Goal: Browse casually

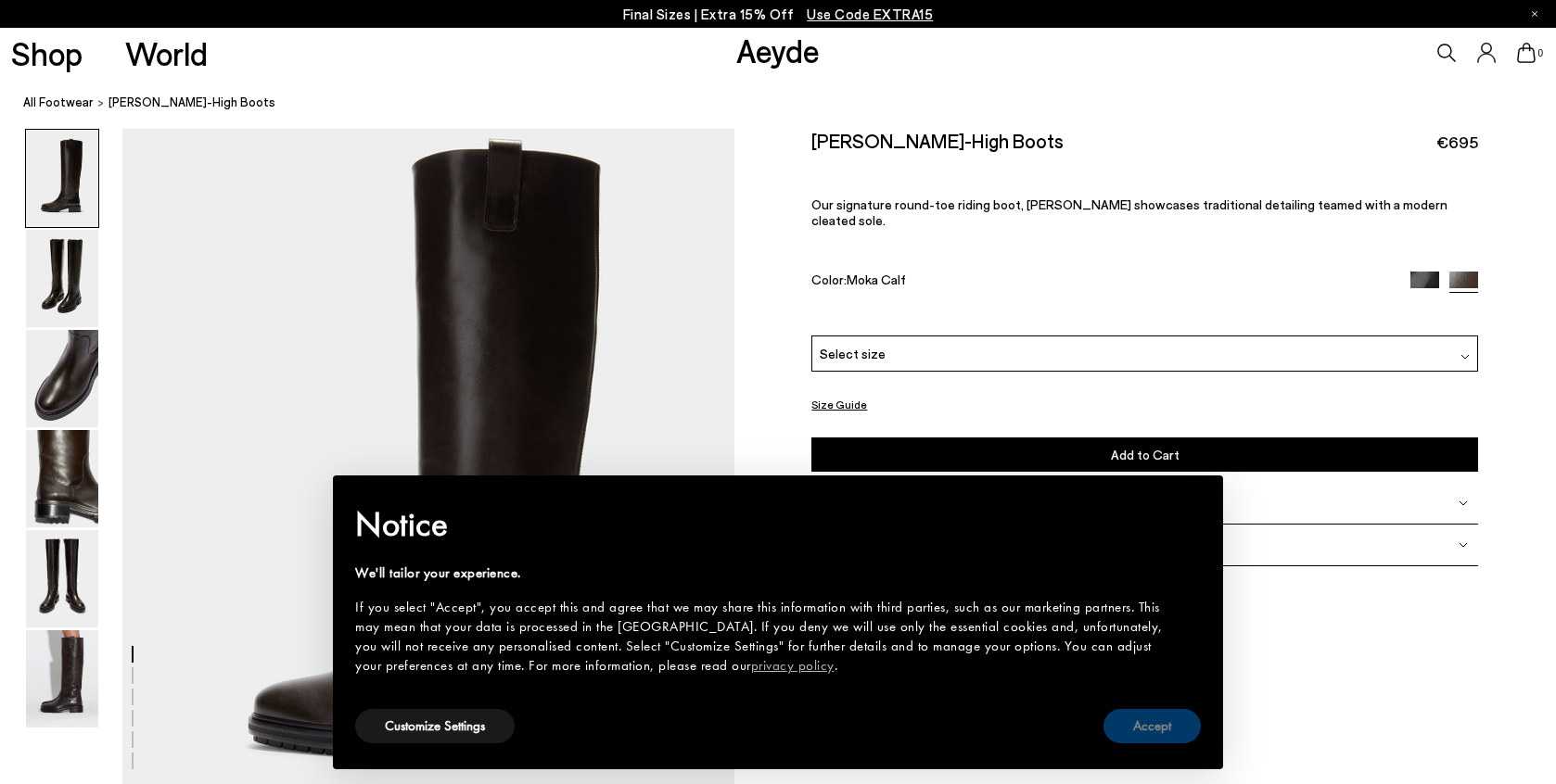
click at [1142, 721] on button "Accept" at bounding box center [1152, 726] width 97 height 35
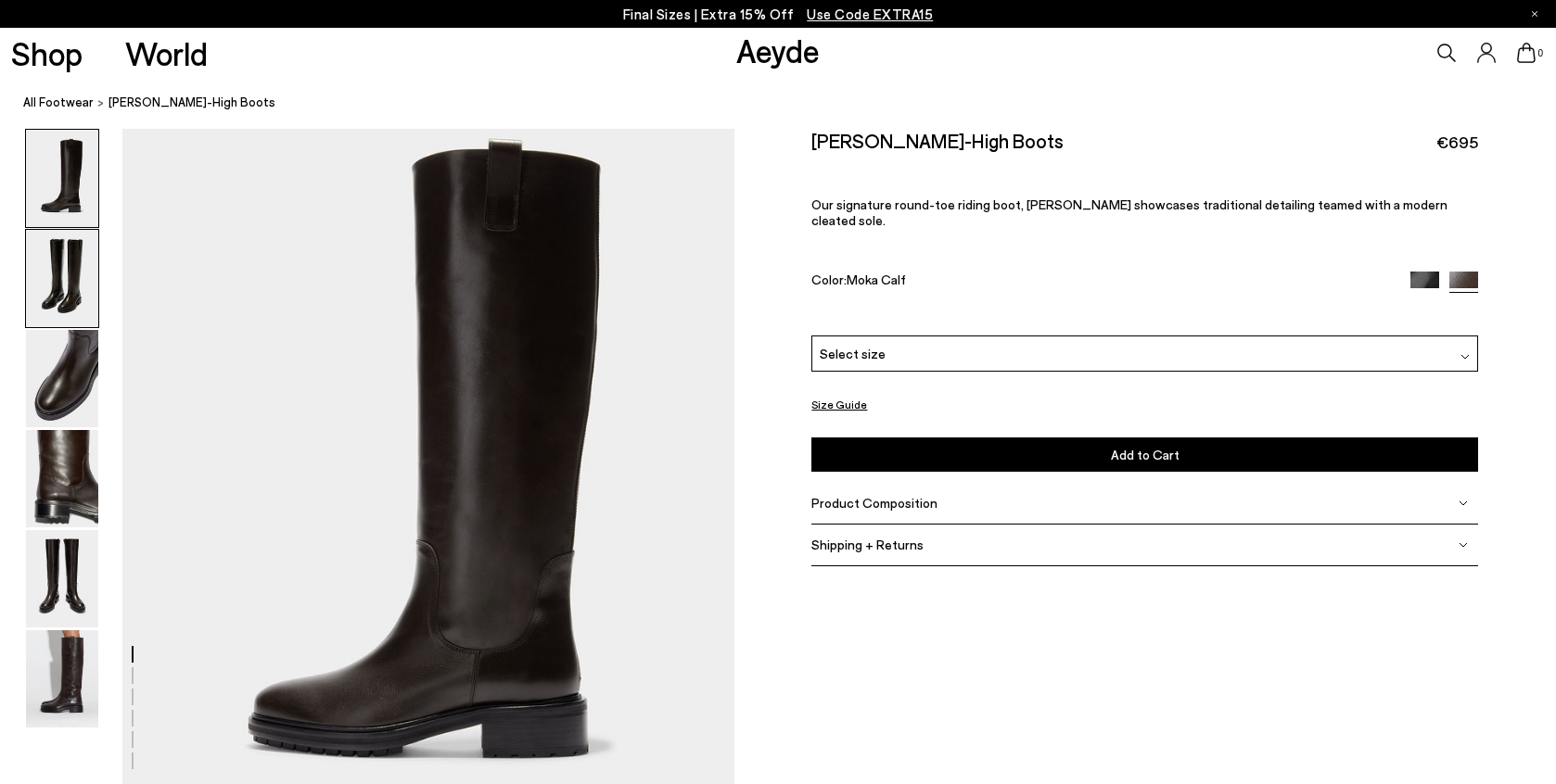
click at [59, 264] on img at bounding box center [61, 278] width 72 height 97
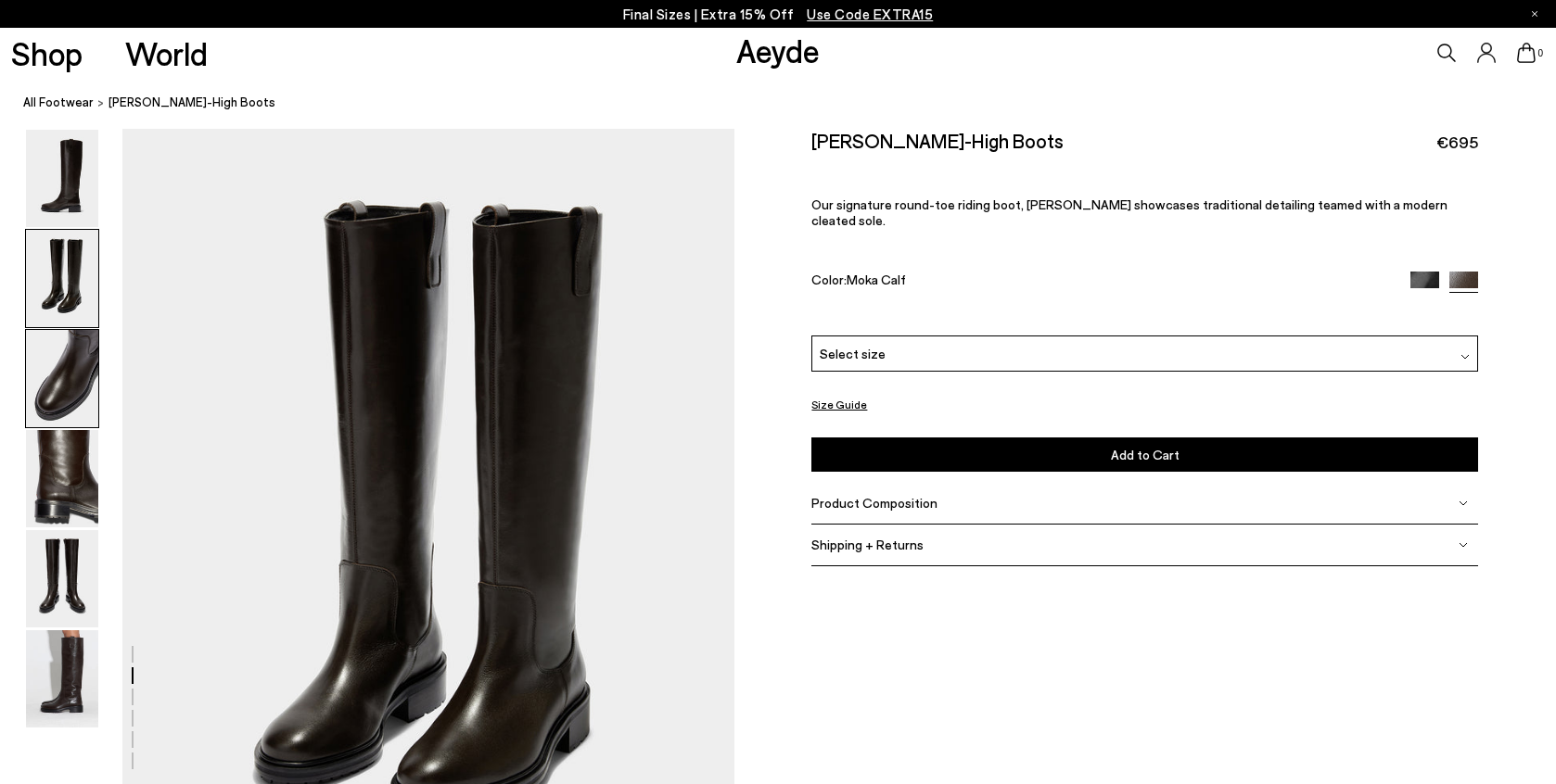
click at [73, 377] on img at bounding box center [61, 378] width 72 height 97
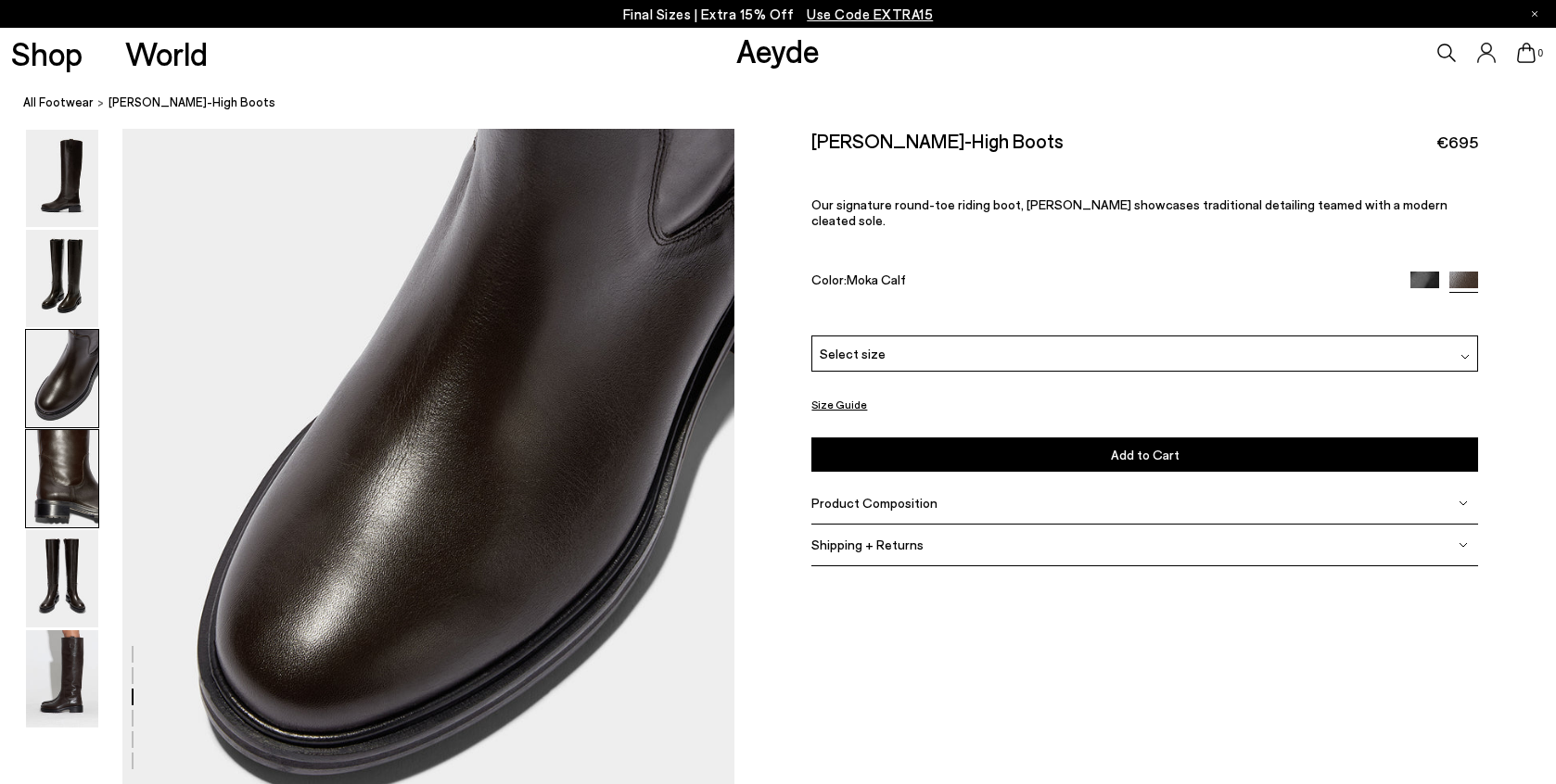
click at [65, 479] on img at bounding box center [61, 478] width 72 height 97
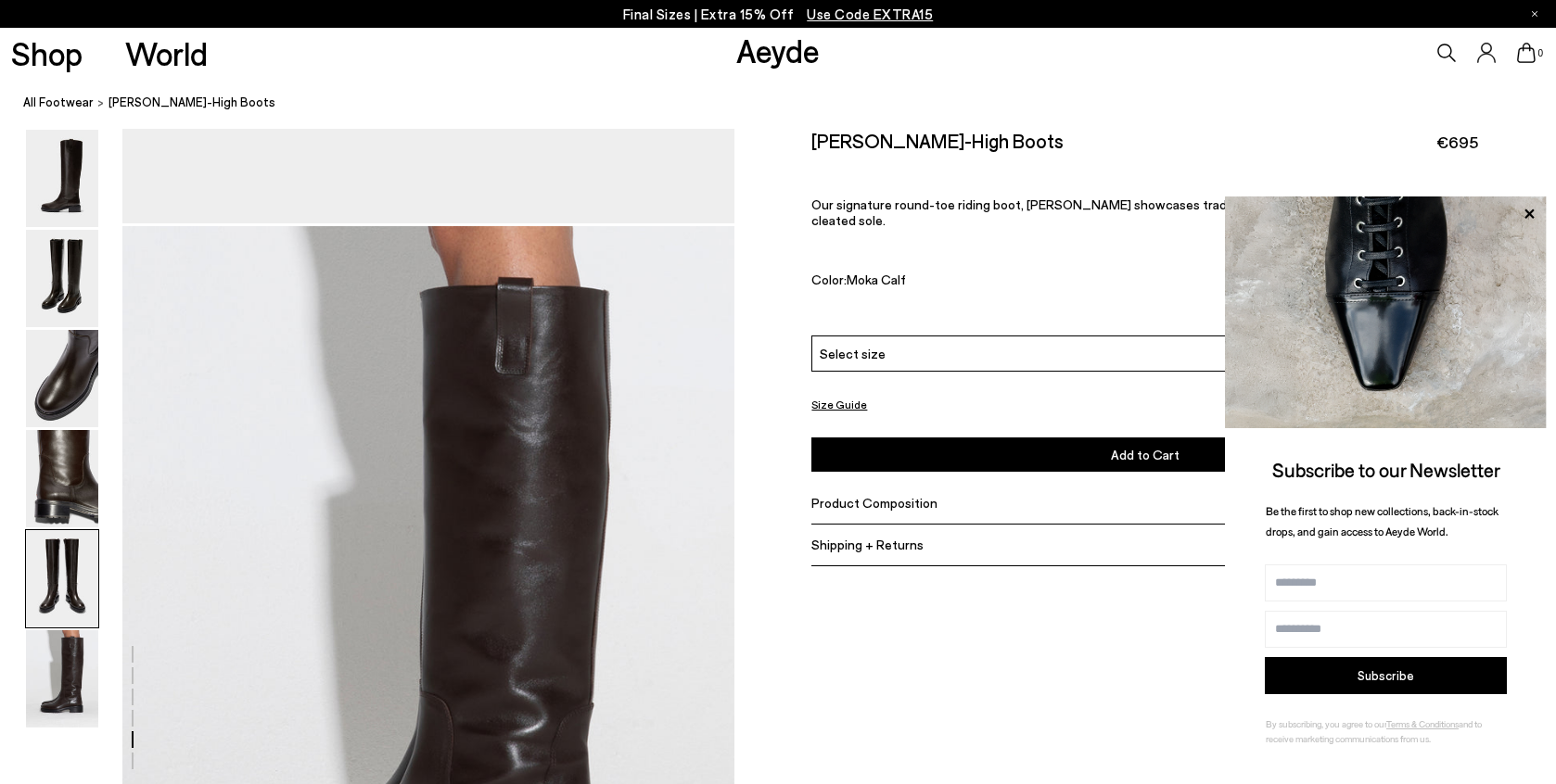
scroll to position [4056, 0]
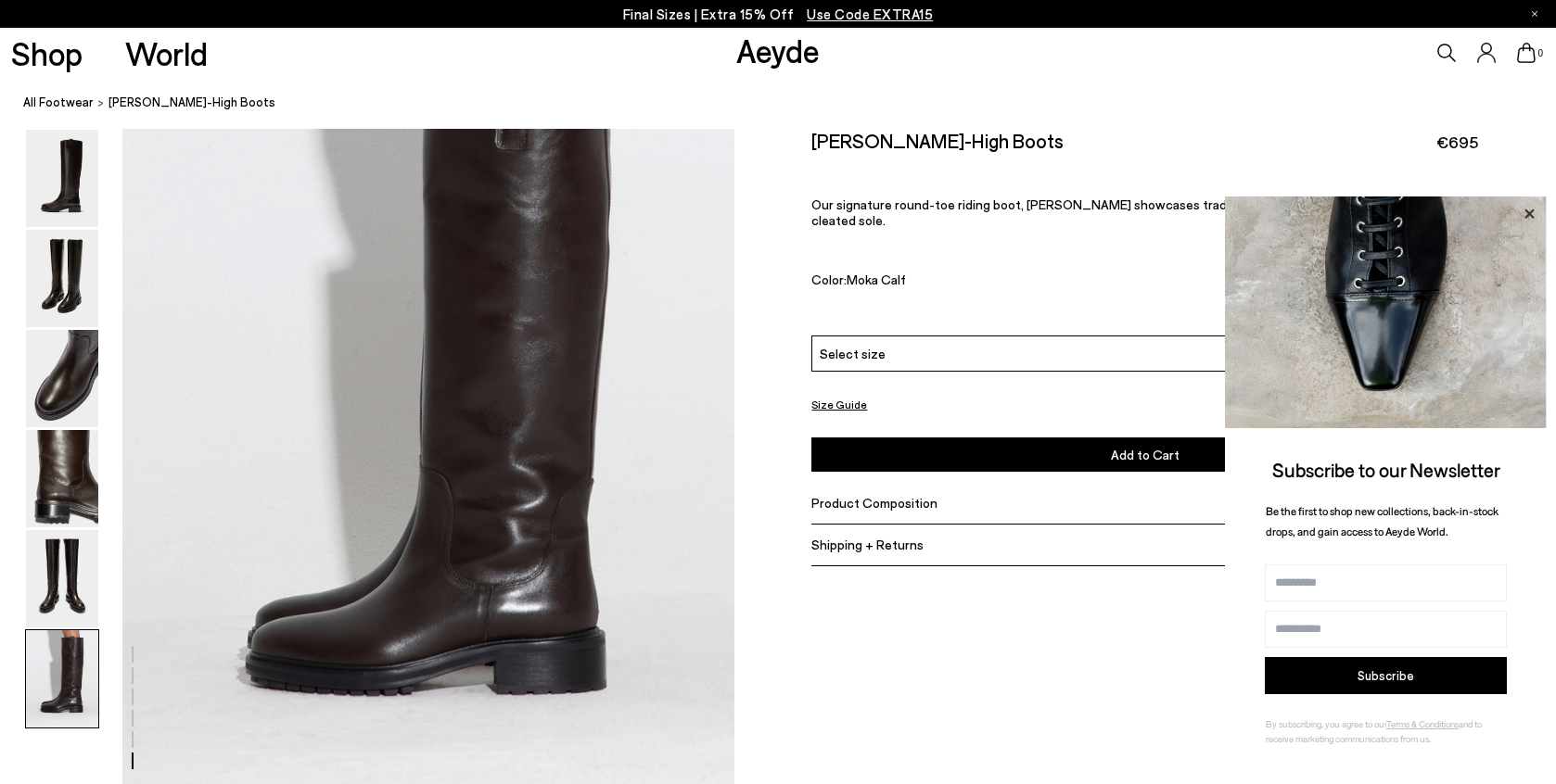
click at [1537, 202] on icon at bounding box center [1529, 214] width 24 height 24
click at [1543, 211] on img at bounding box center [1386, 312] width 322 height 232
click at [1533, 214] on icon at bounding box center [1529, 214] width 24 height 24
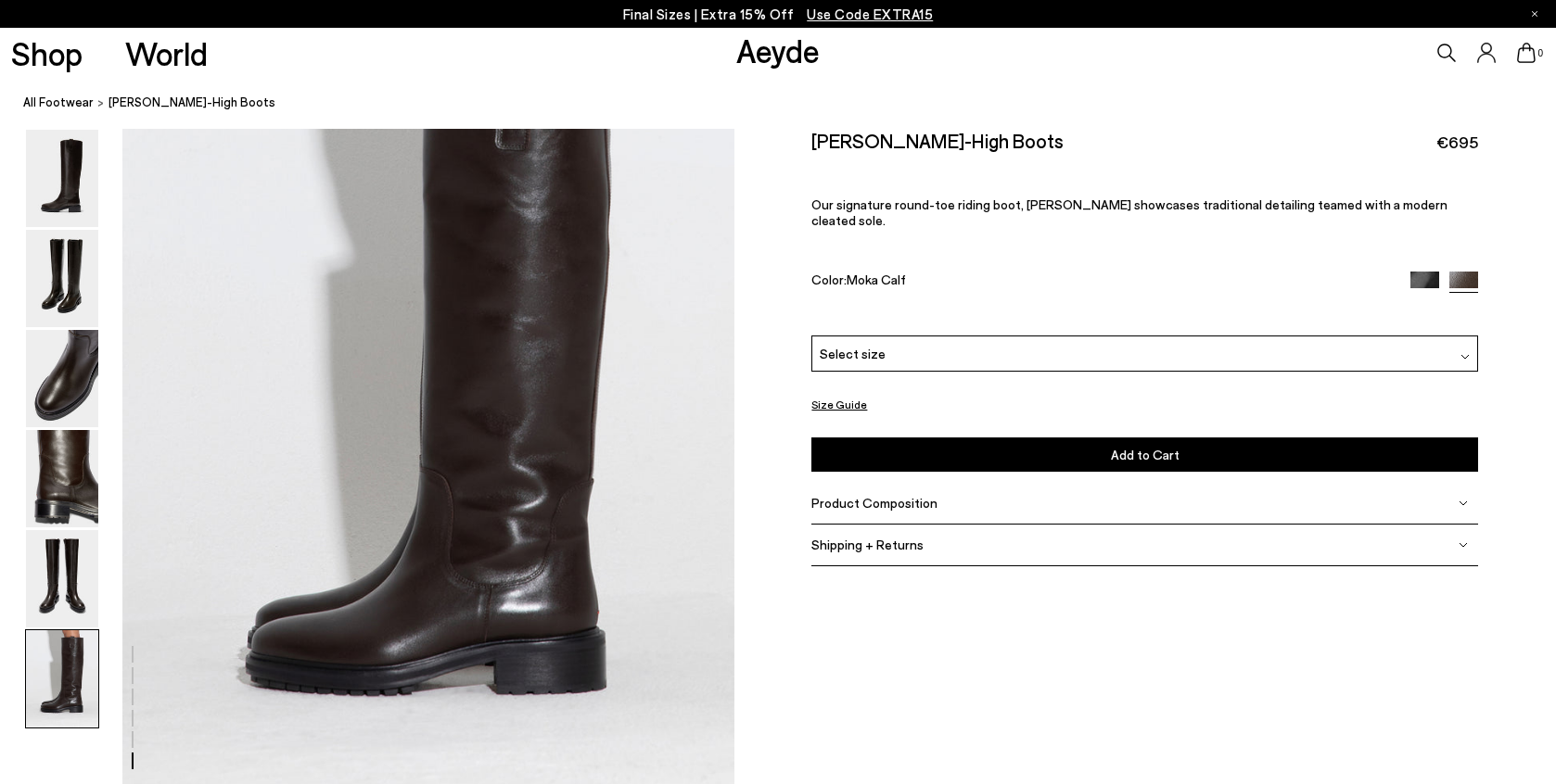
click at [809, 49] on link "Aeyde" at bounding box center [778, 49] width 83 height 39
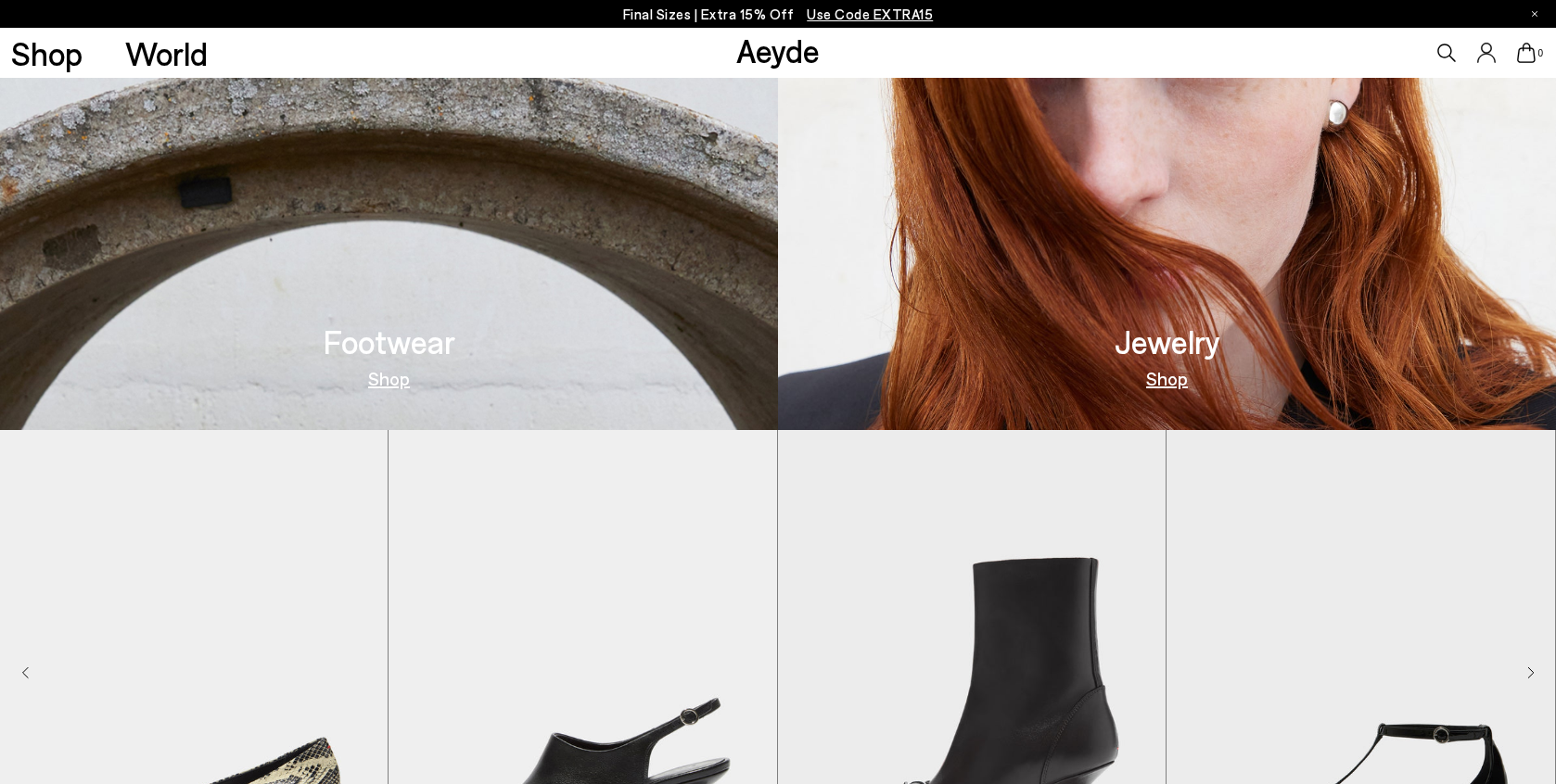
scroll to position [1112, 0]
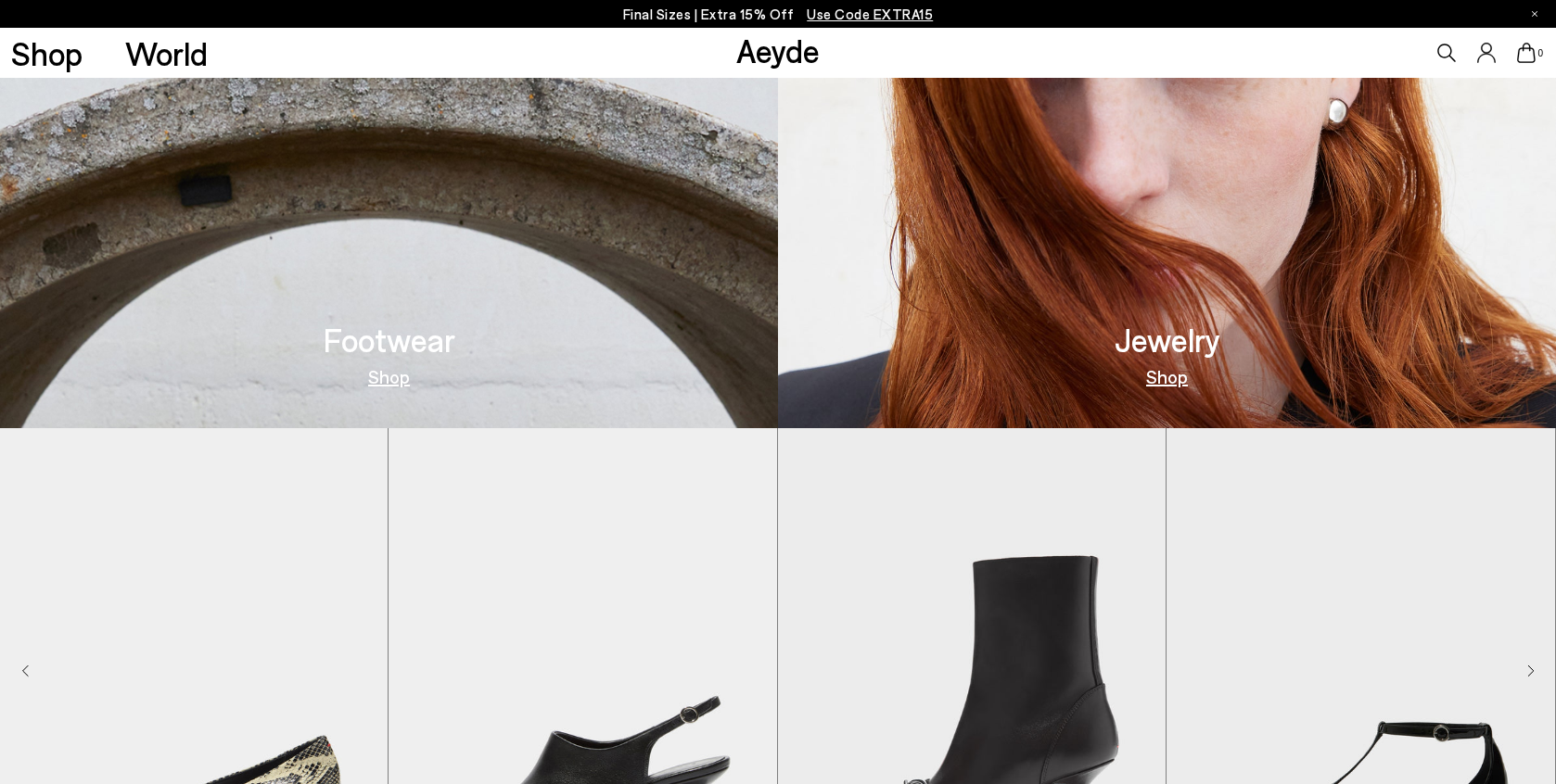
click at [487, 331] on img at bounding box center [388, 50] width 778 height 756
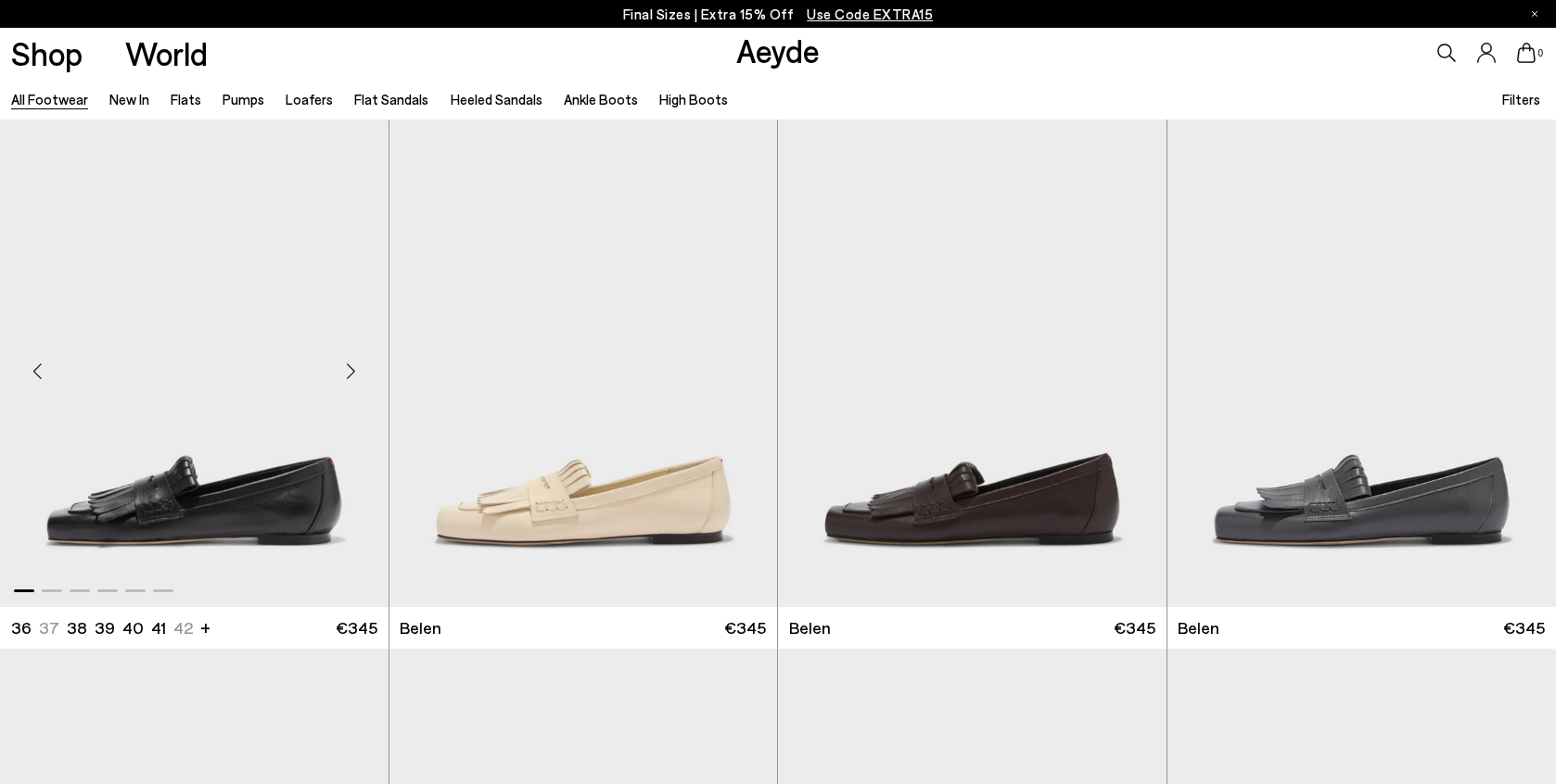
click at [351, 379] on div "Next slide" at bounding box center [352, 370] width 55 height 55
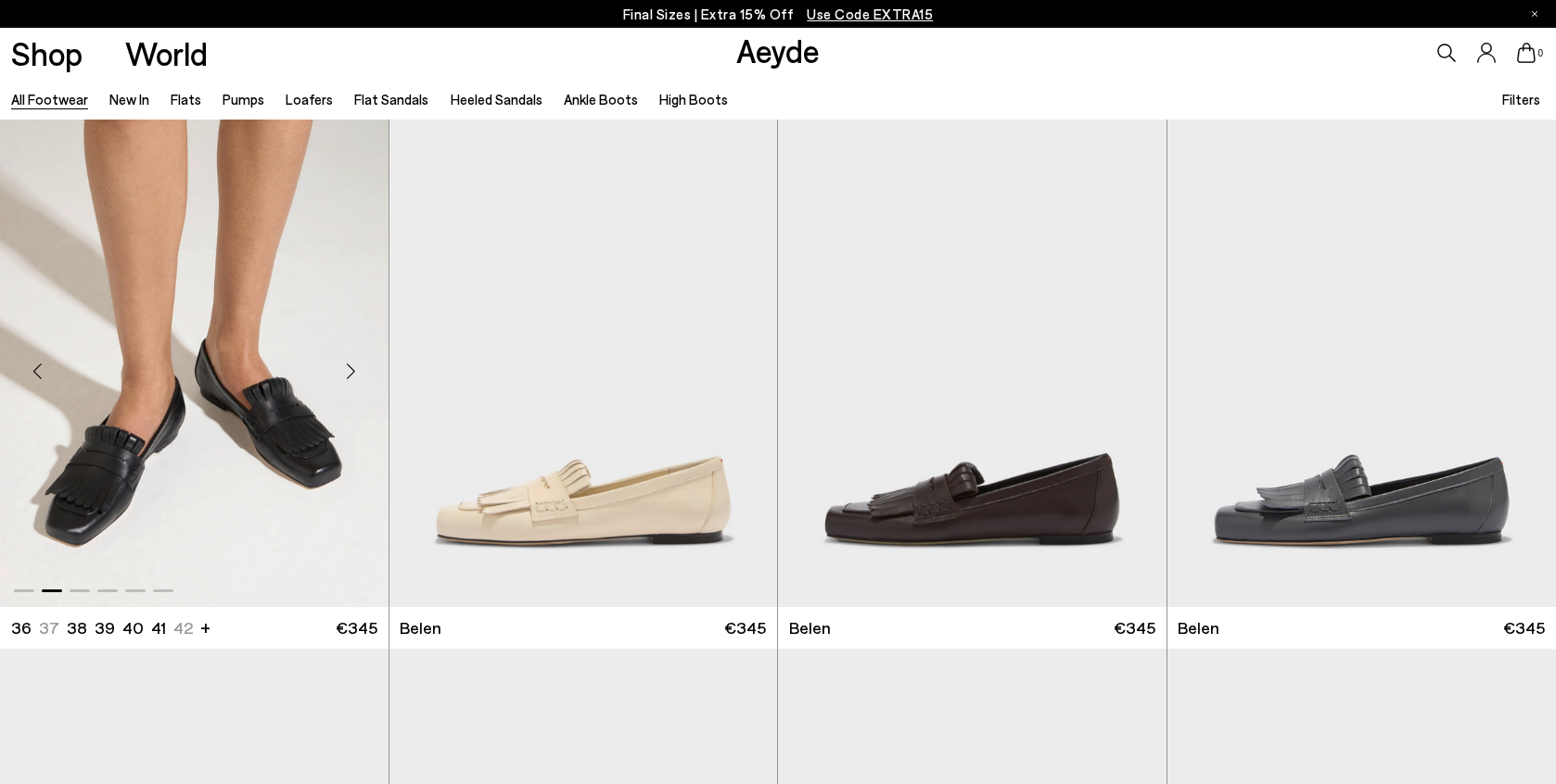
click at [351, 379] on div "Next slide" at bounding box center [352, 370] width 55 height 55
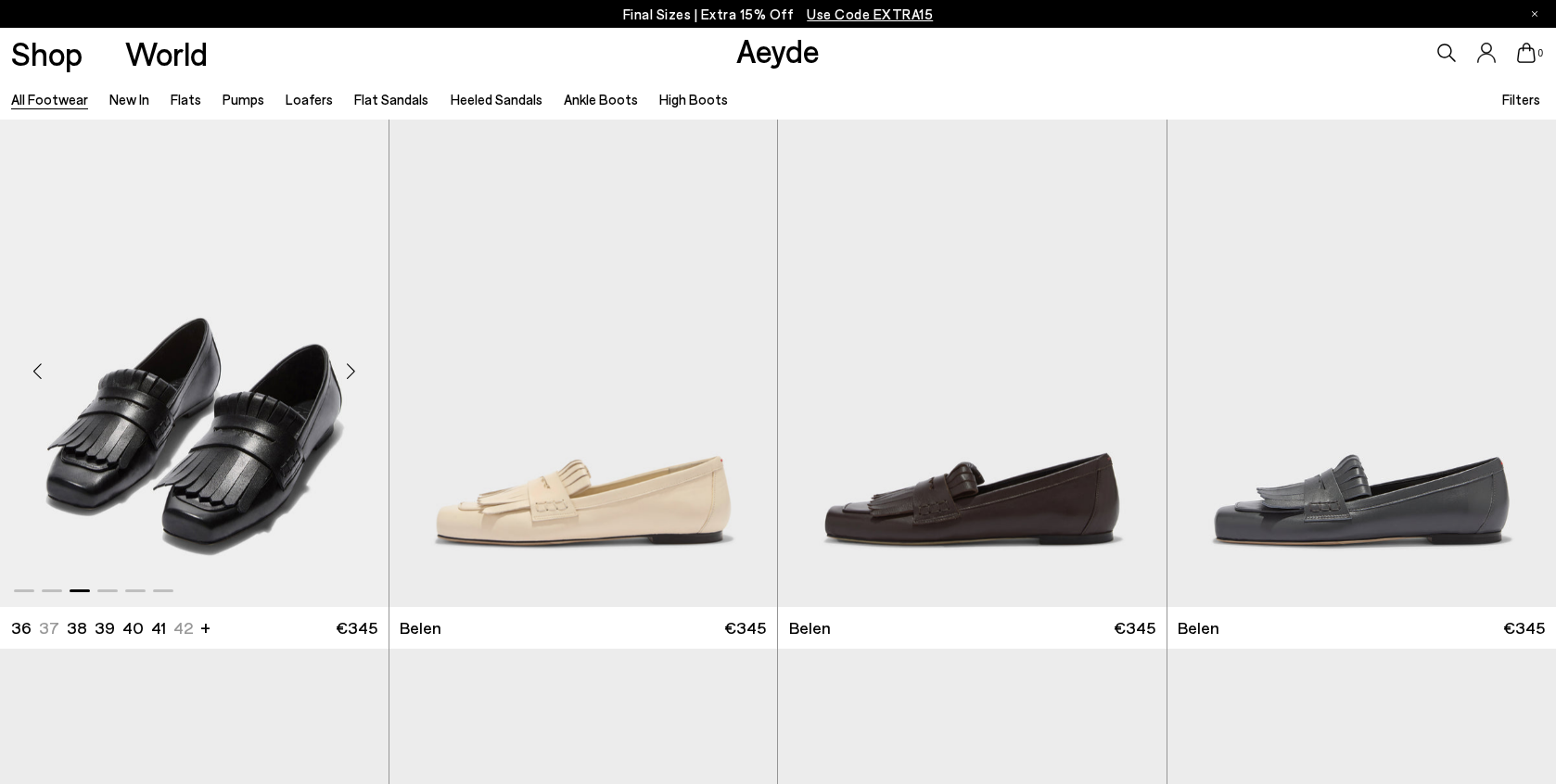
click at [351, 379] on div "Next slide" at bounding box center [352, 370] width 55 height 55
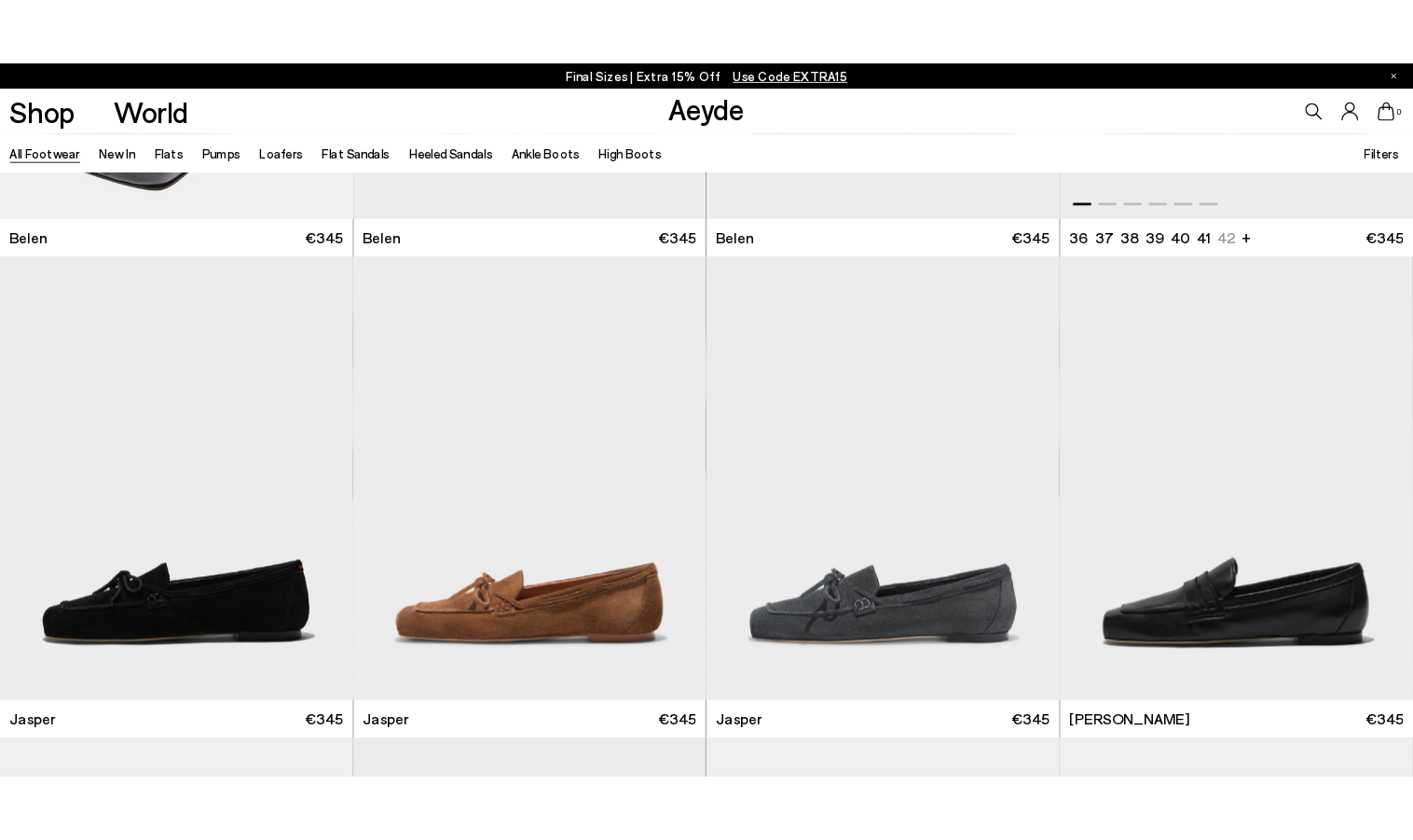
scroll to position [652, 0]
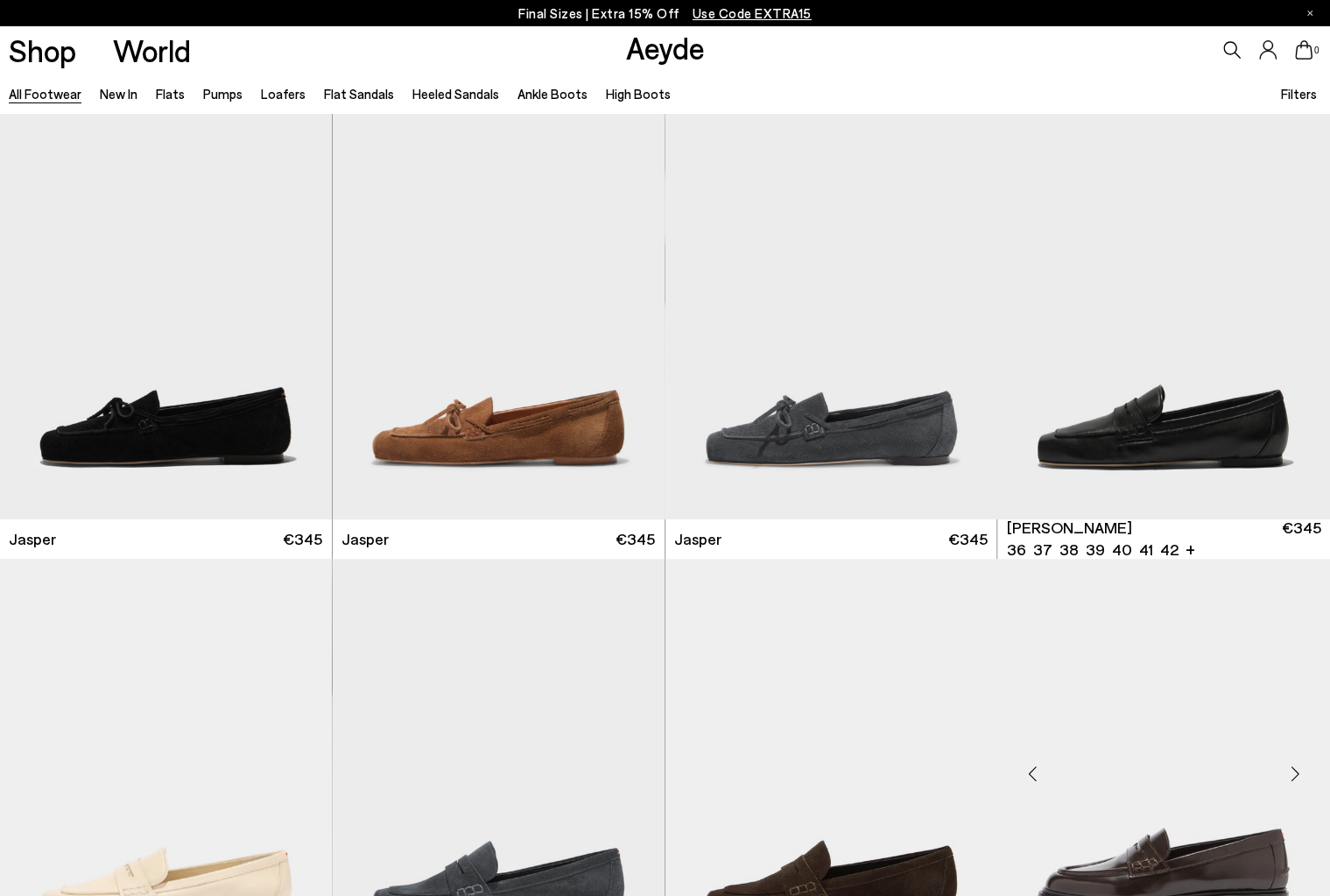
scroll to position [614, 0]
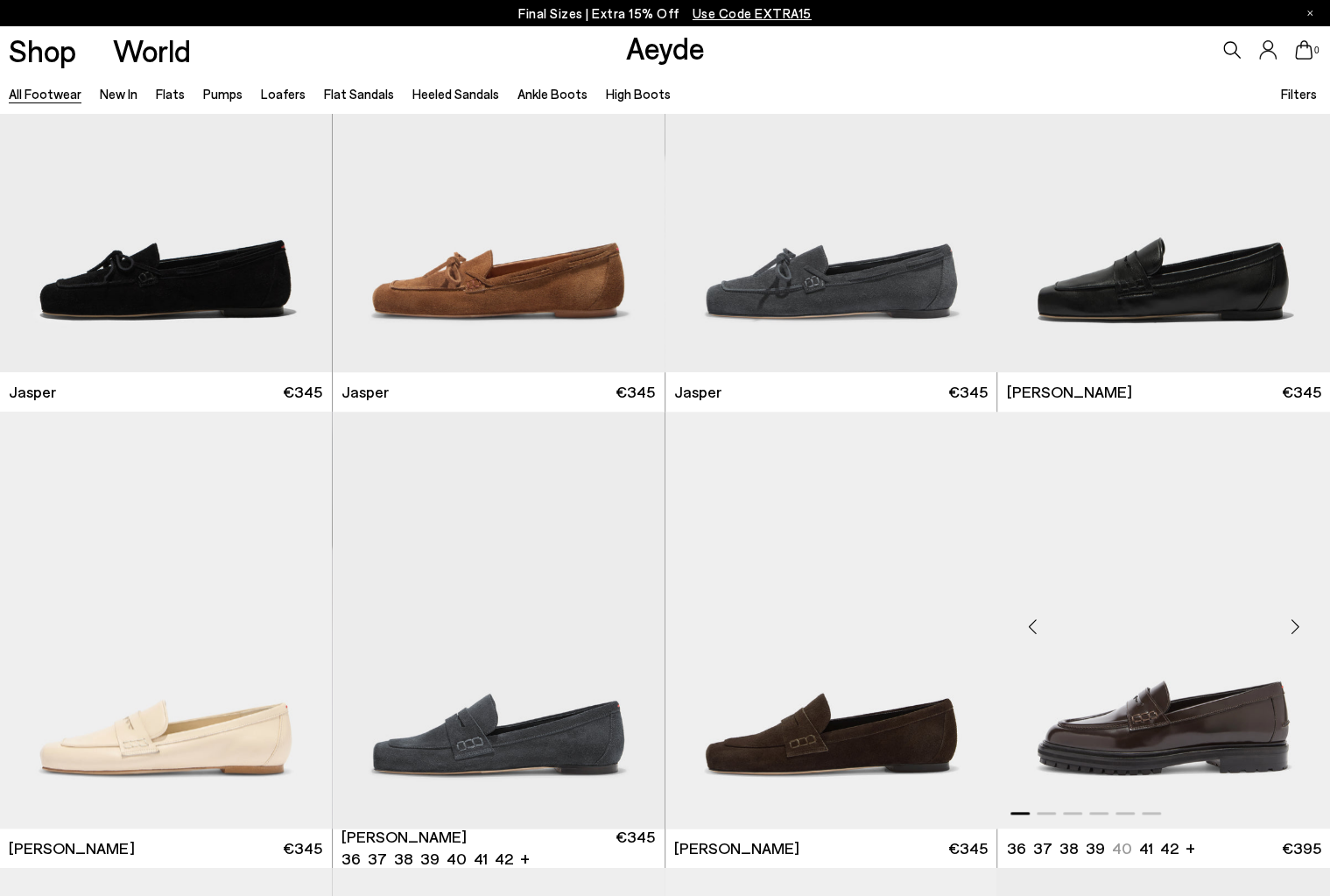
click at [1294, 627] on div "Next slide" at bounding box center [1295, 627] width 52 height 52
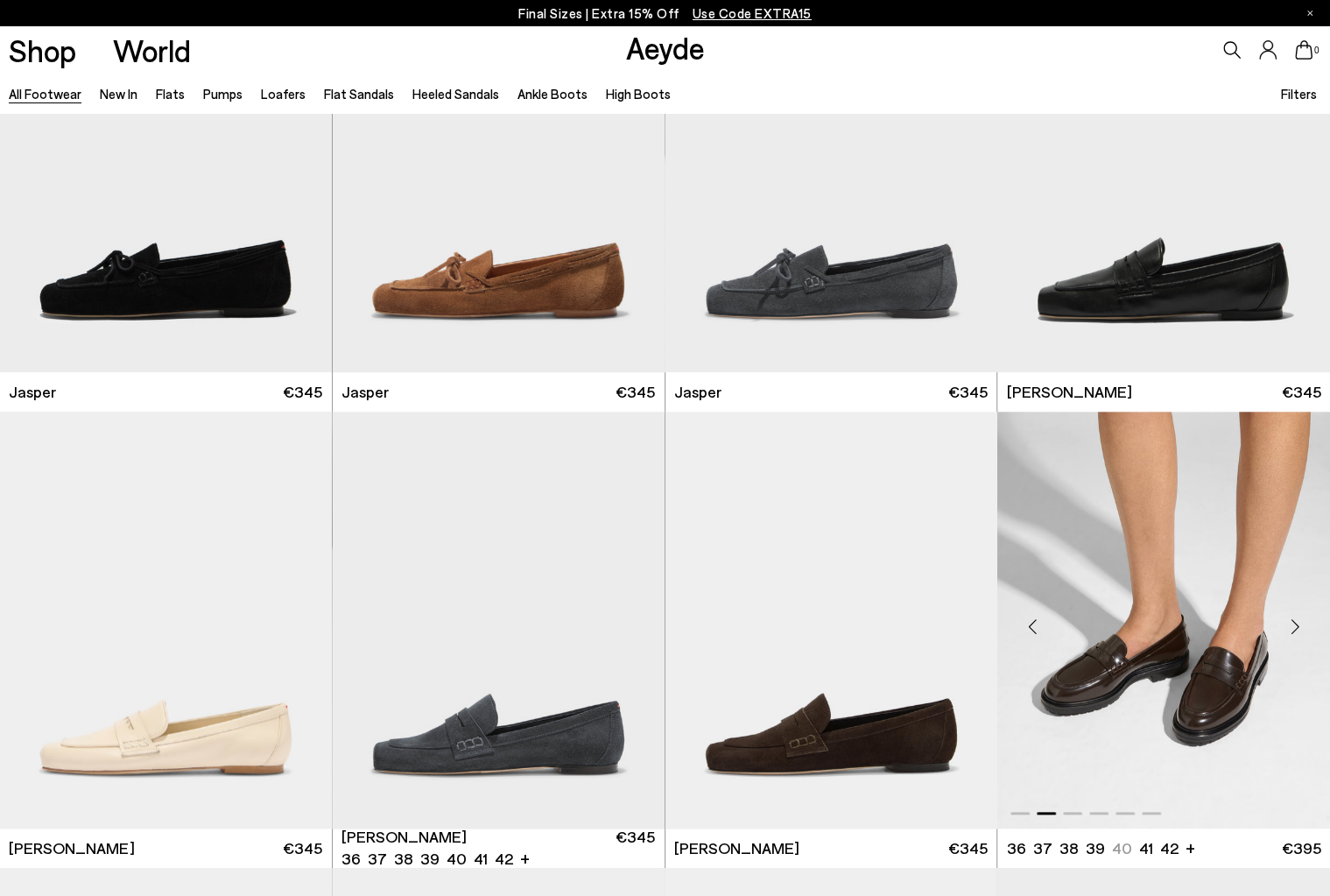
click at [1294, 627] on div "Next slide" at bounding box center [1295, 627] width 52 height 52
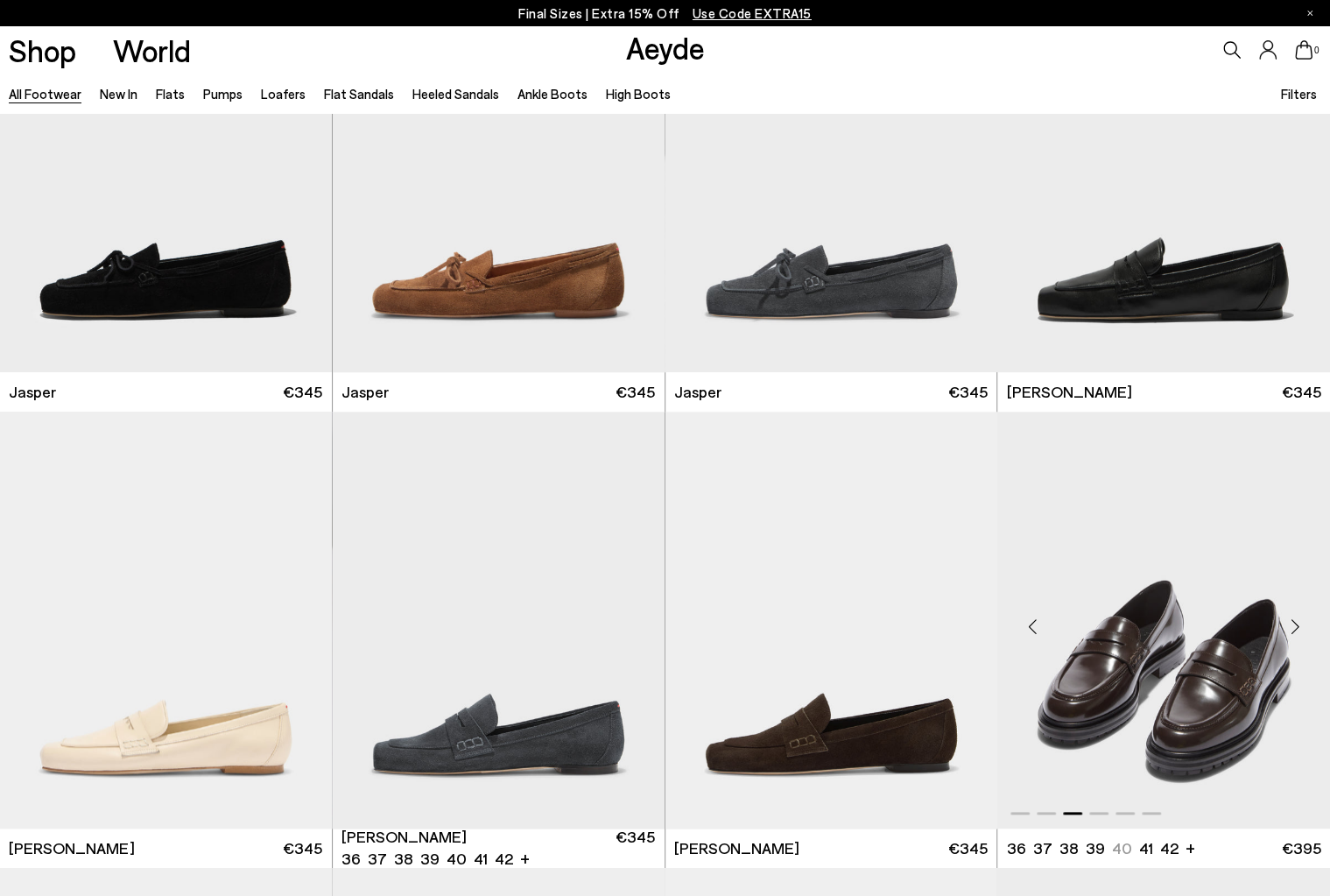
click at [1294, 627] on div "Next slide" at bounding box center [1295, 627] width 52 height 52
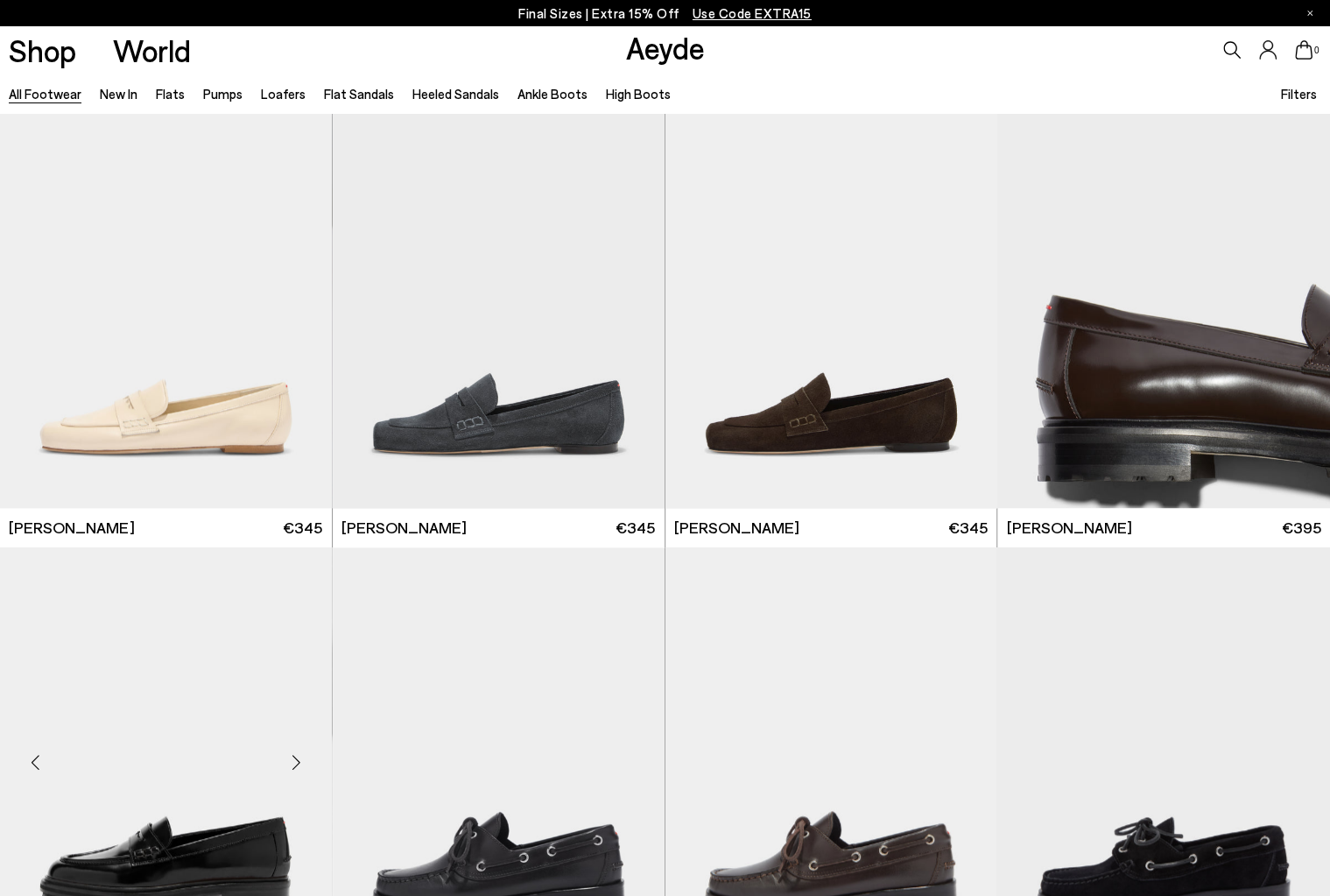
scroll to position [1228, 0]
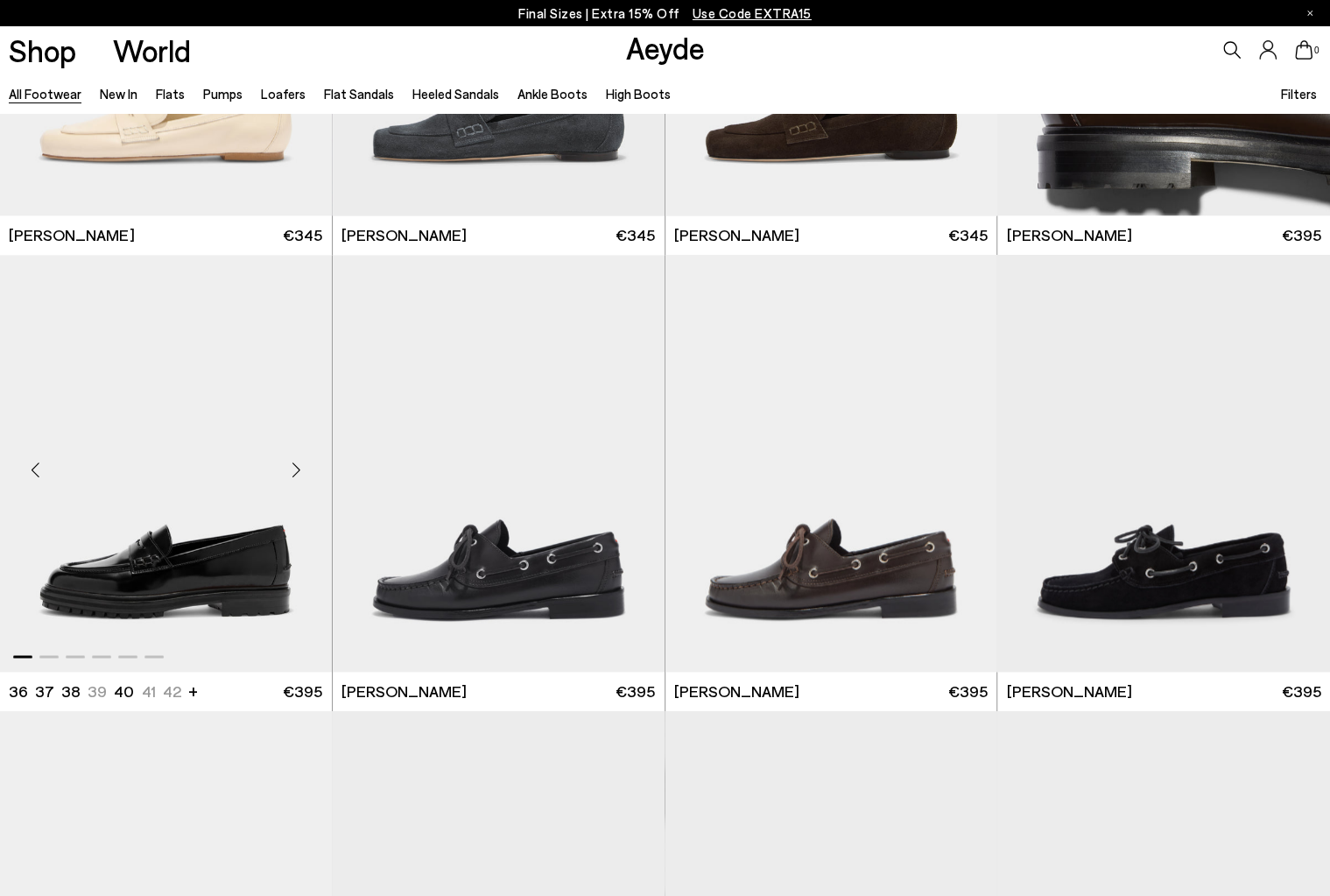
click at [291, 466] on div "Next slide" at bounding box center [296, 470] width 52 height 52
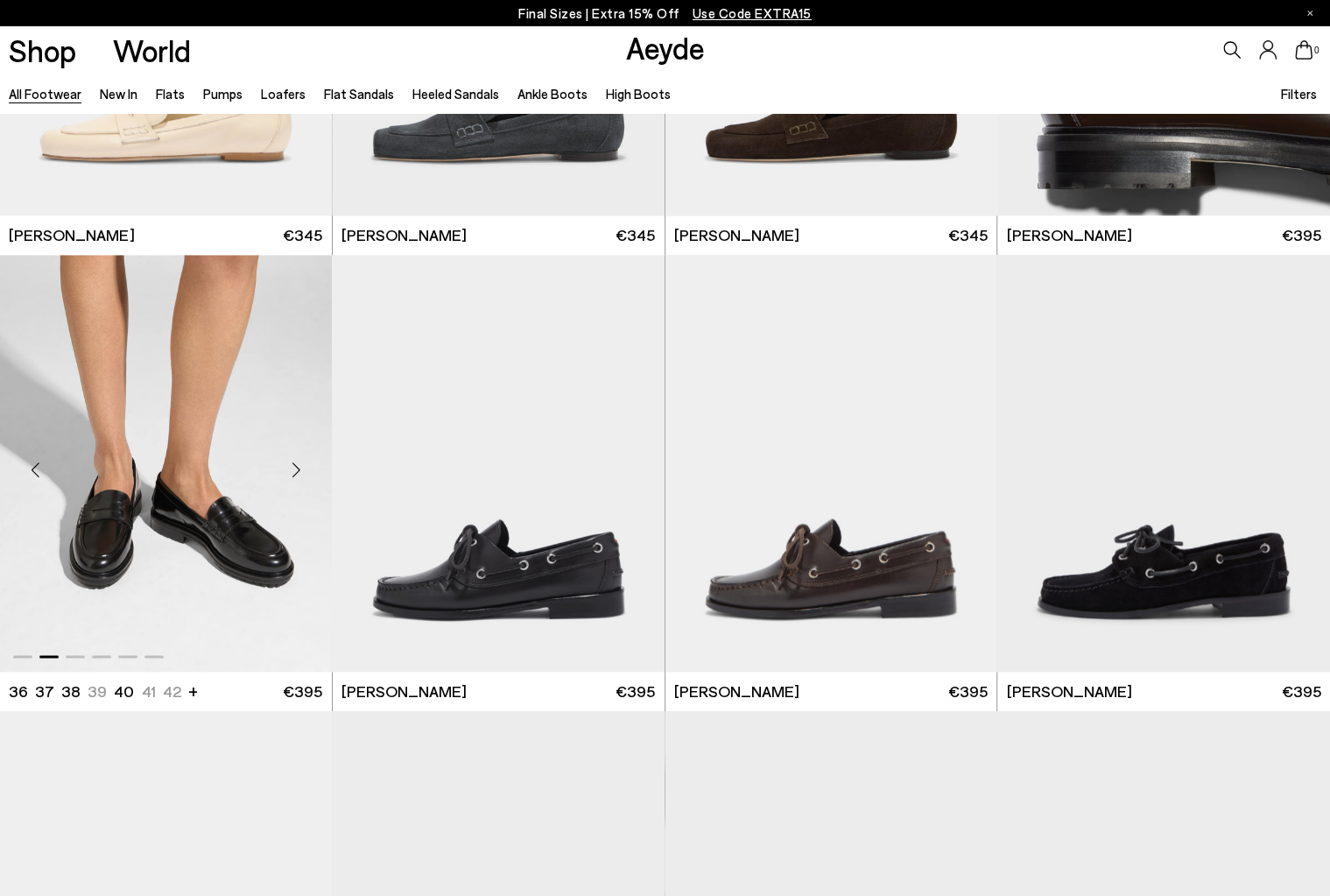
click at [291, 466] on div "Next slide" at bounding box center [296, 470] width 52 height 52
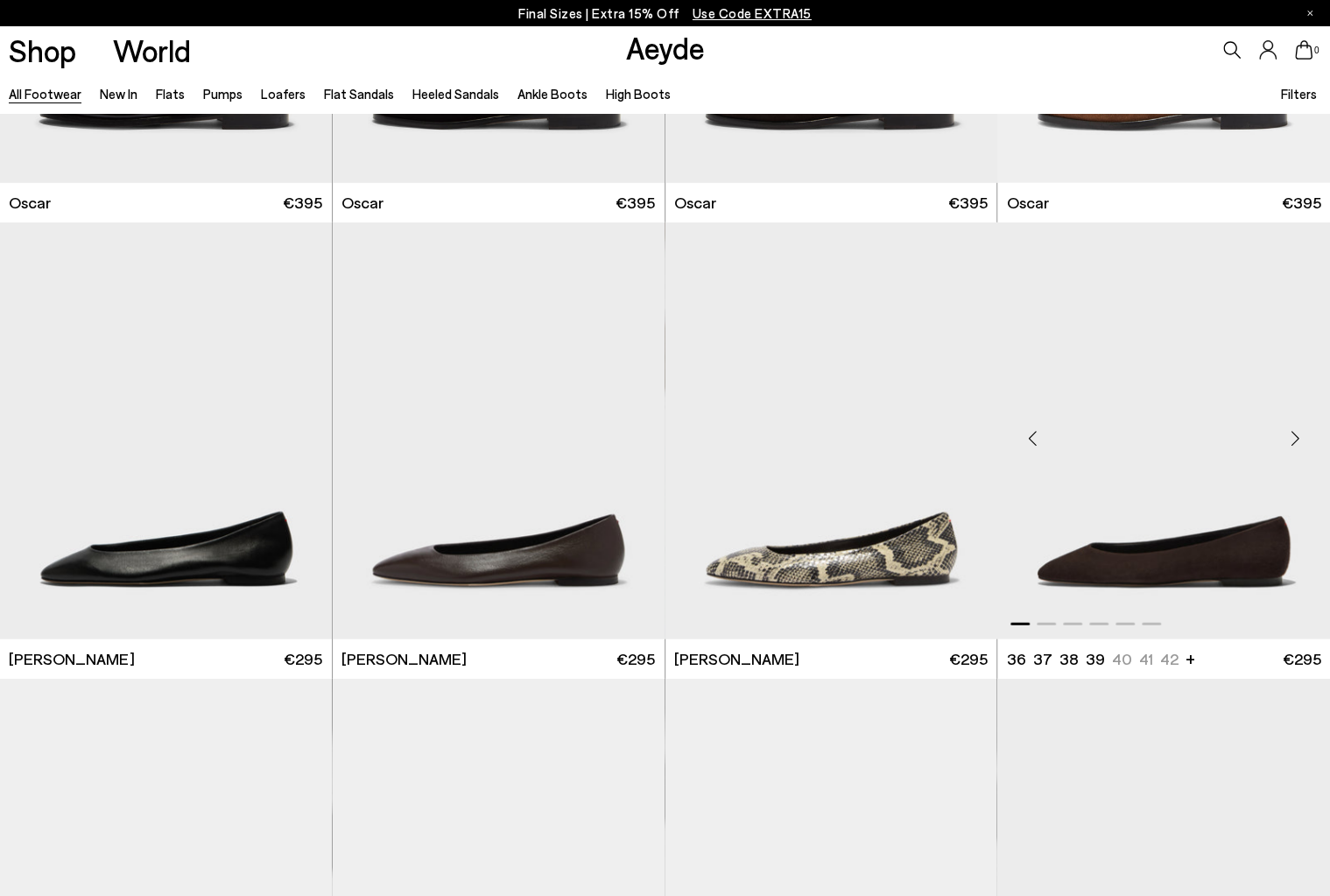
scroll to position [3067, 0]
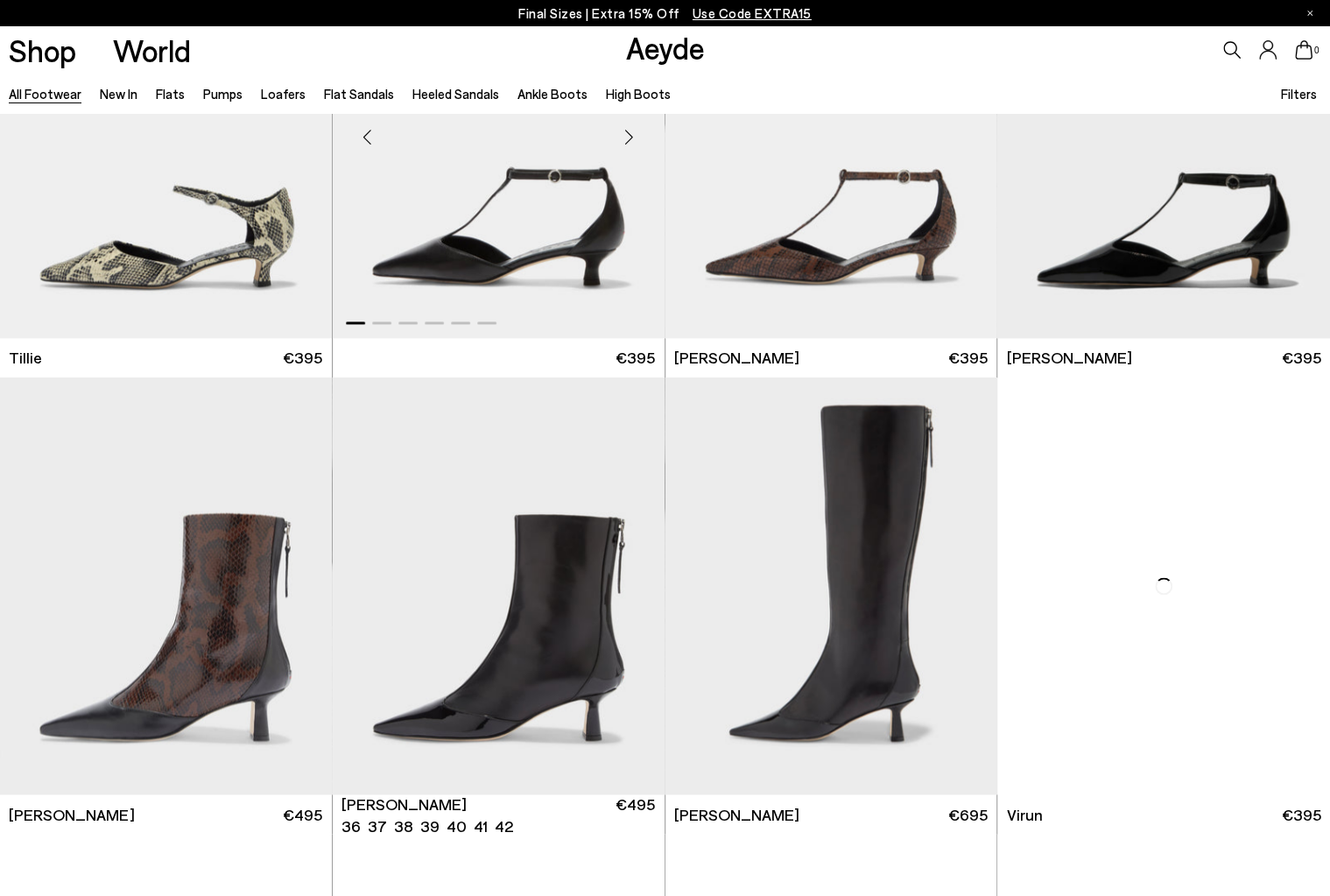
scroll to position [5430, 0]
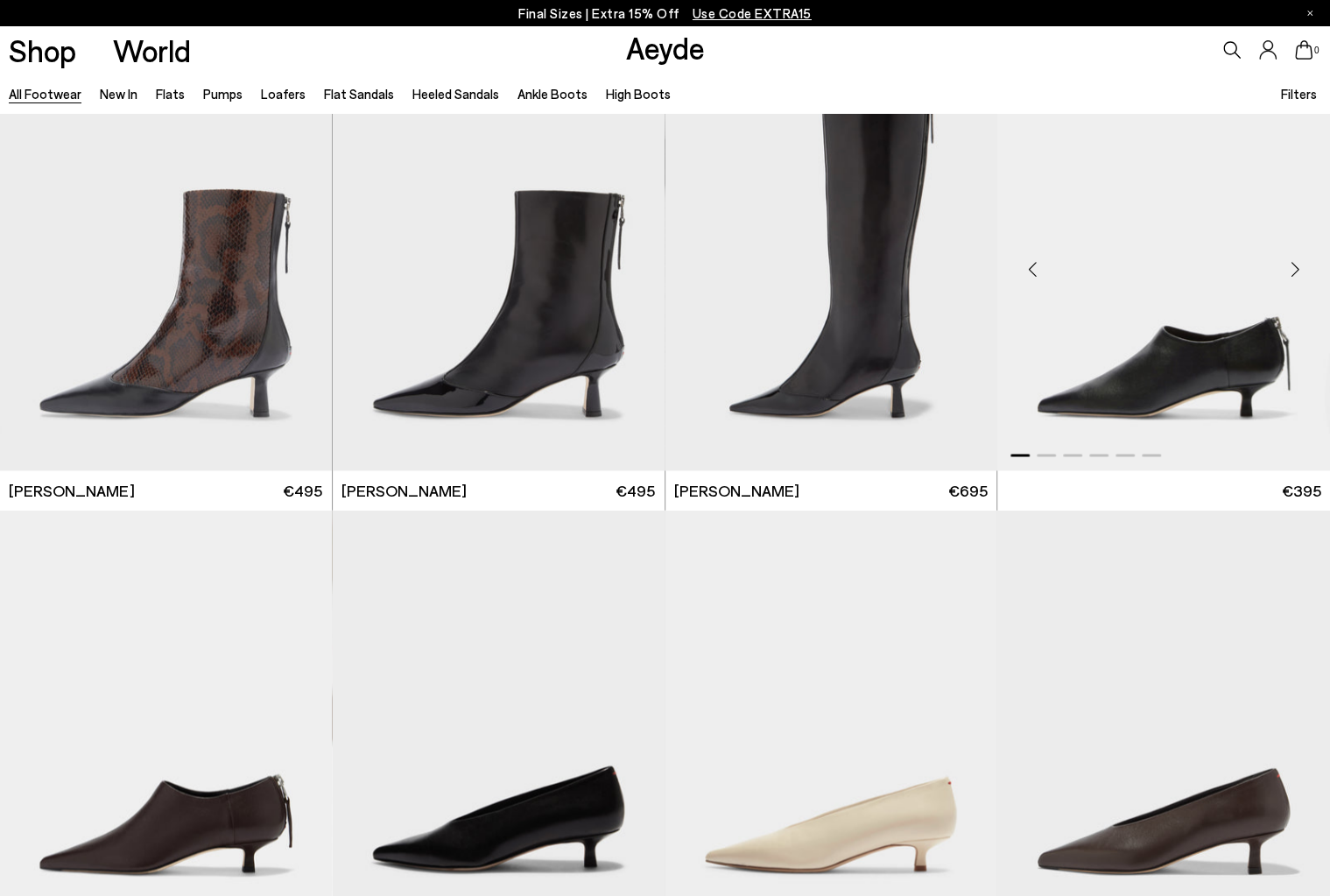
scroll to position [5956, 0]
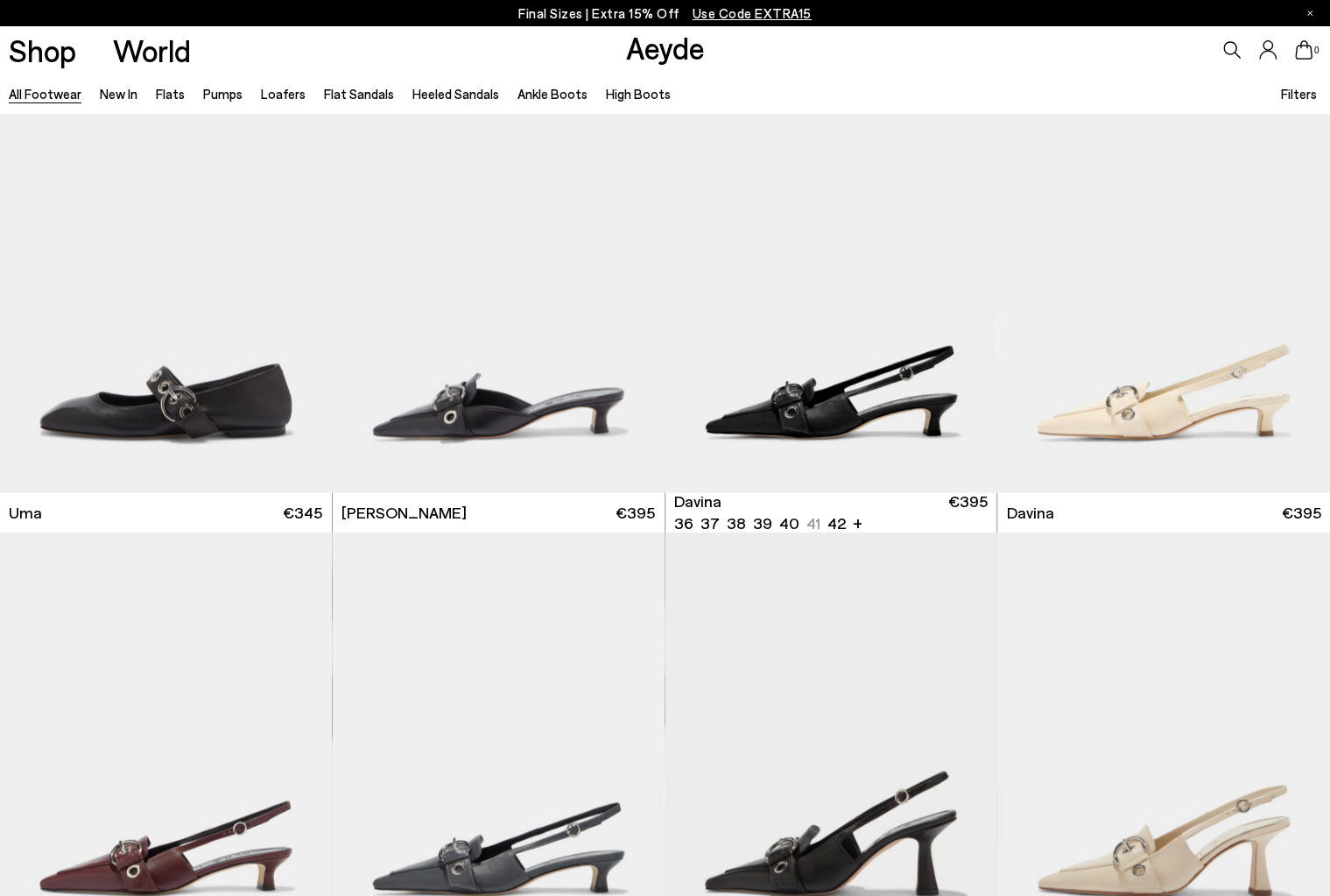
scroll to position [10159, 0]
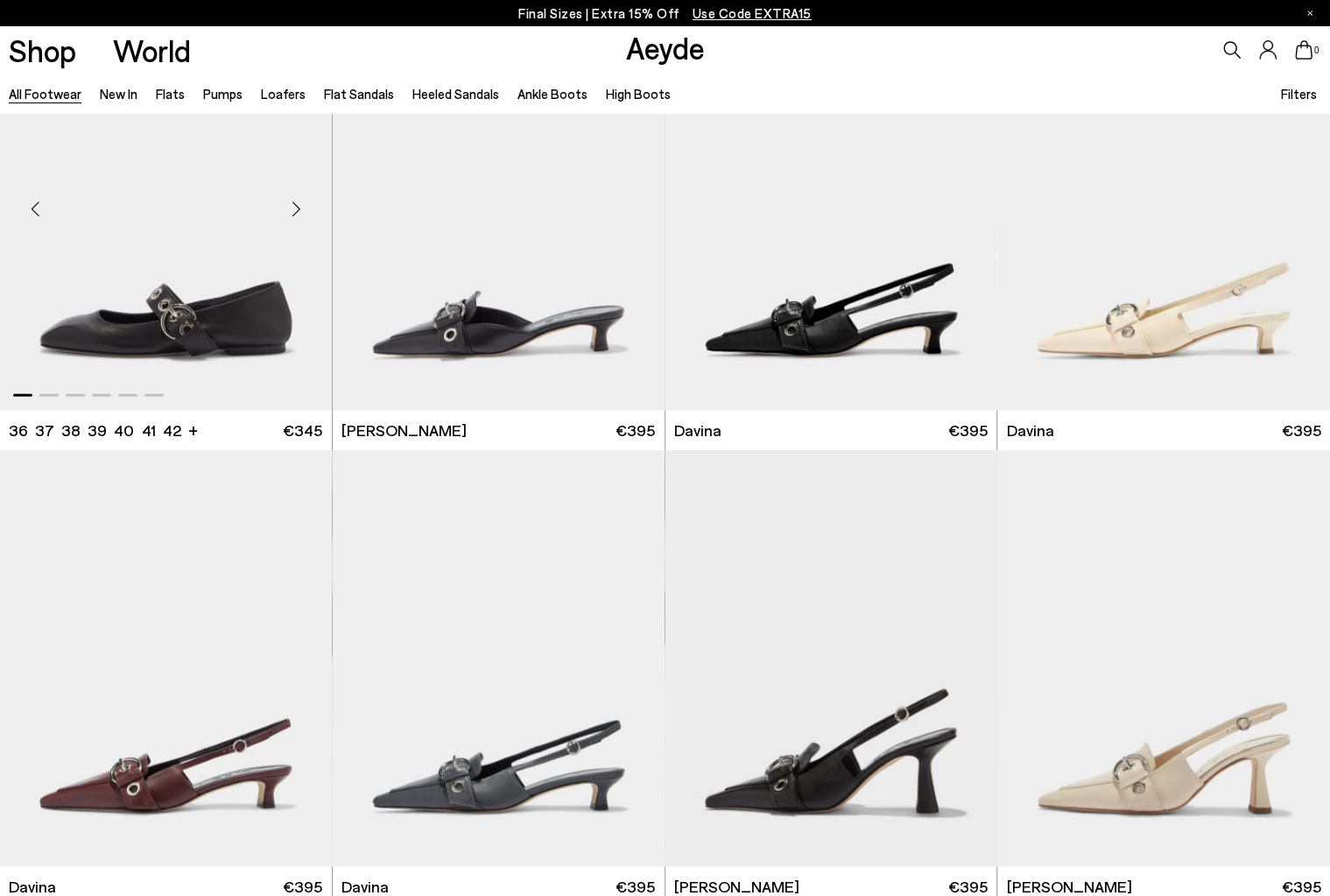
click at [301, 210] on div "Next slide" at bounding box center [296, 210] width 52 height 52
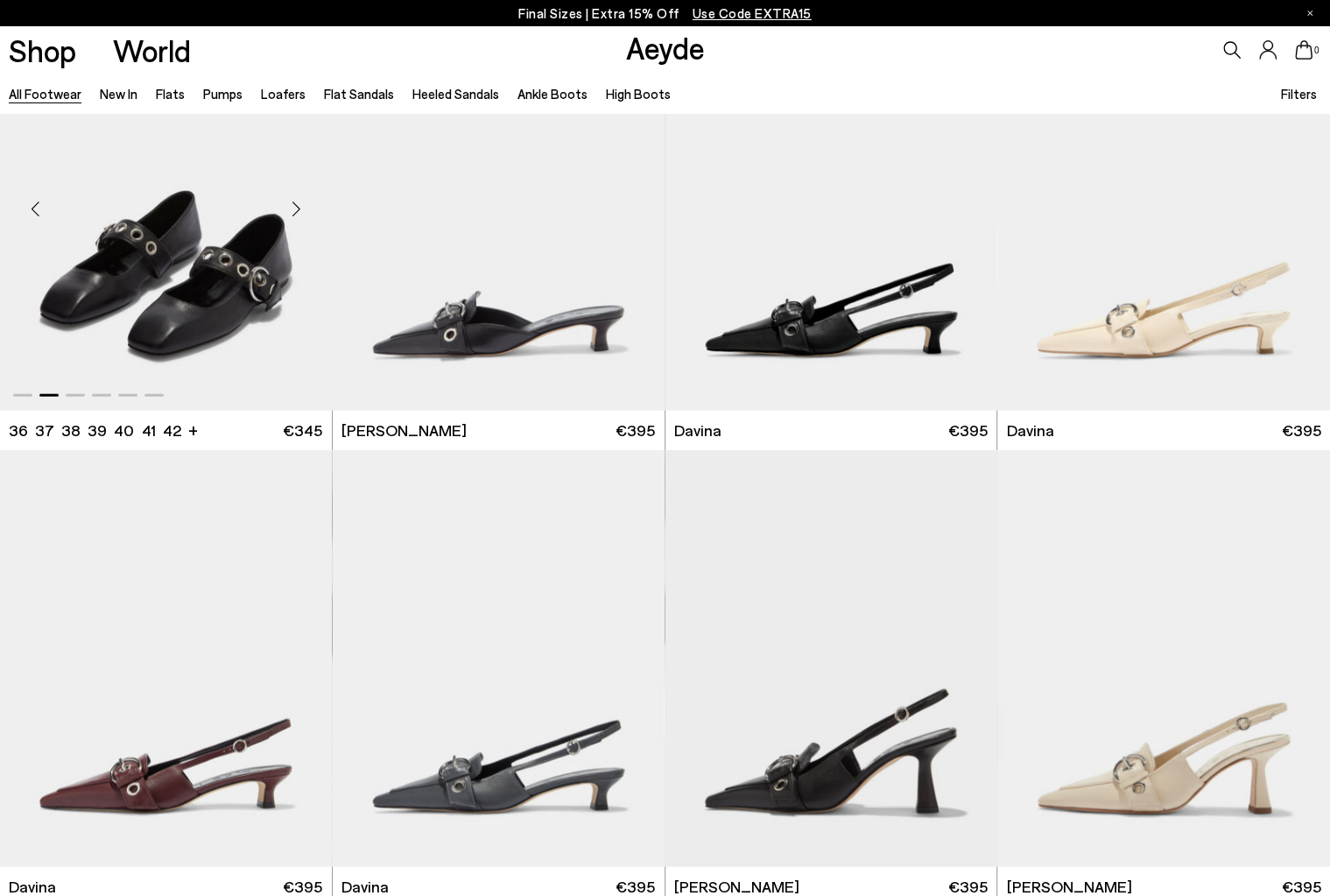
click at [301, 210] on div "Next slide" at bounding box center [296, 210] width 52 height 52
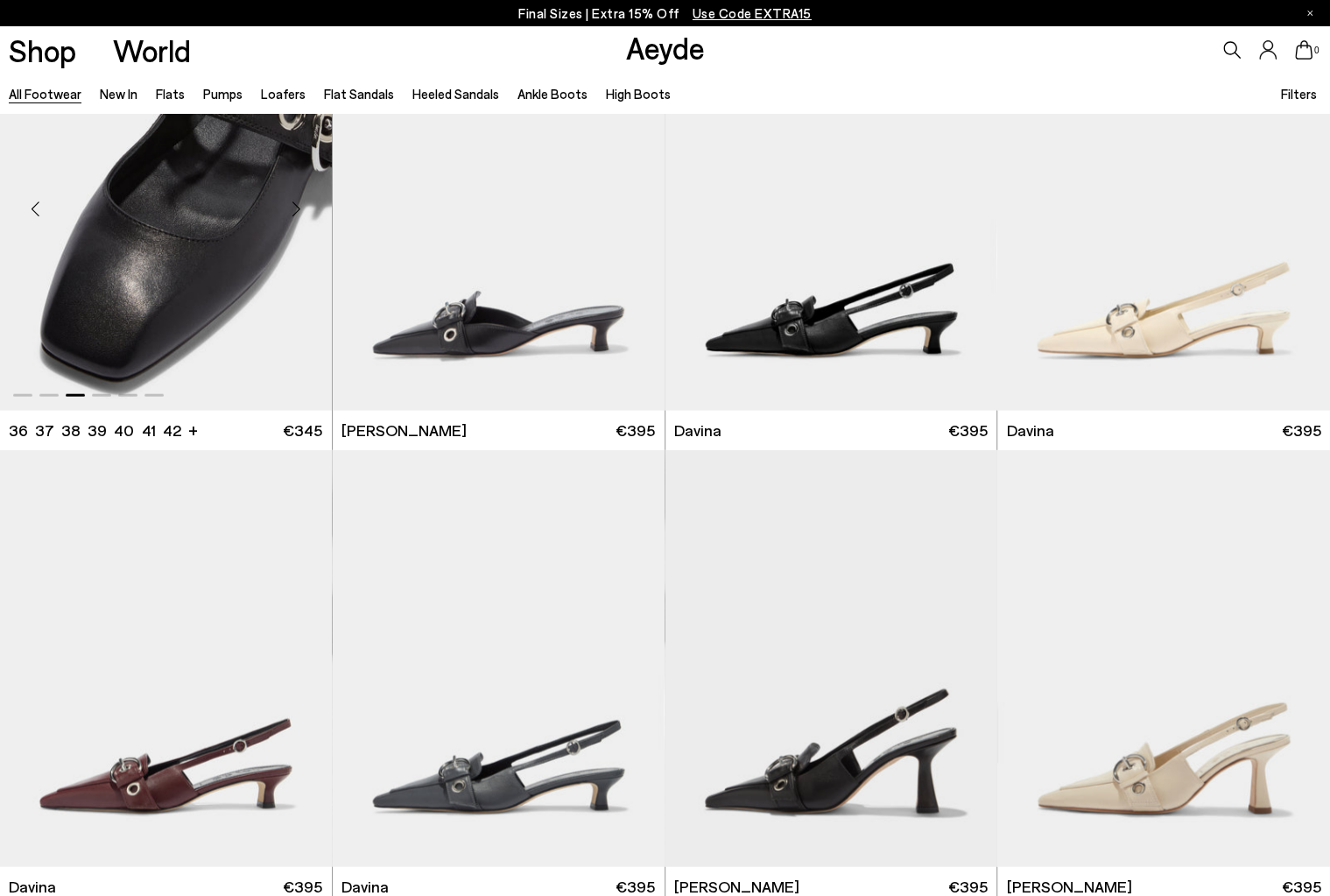
click at [301, 210] on div "Next slide" at bounding box center [296, 210] width 52 height 52
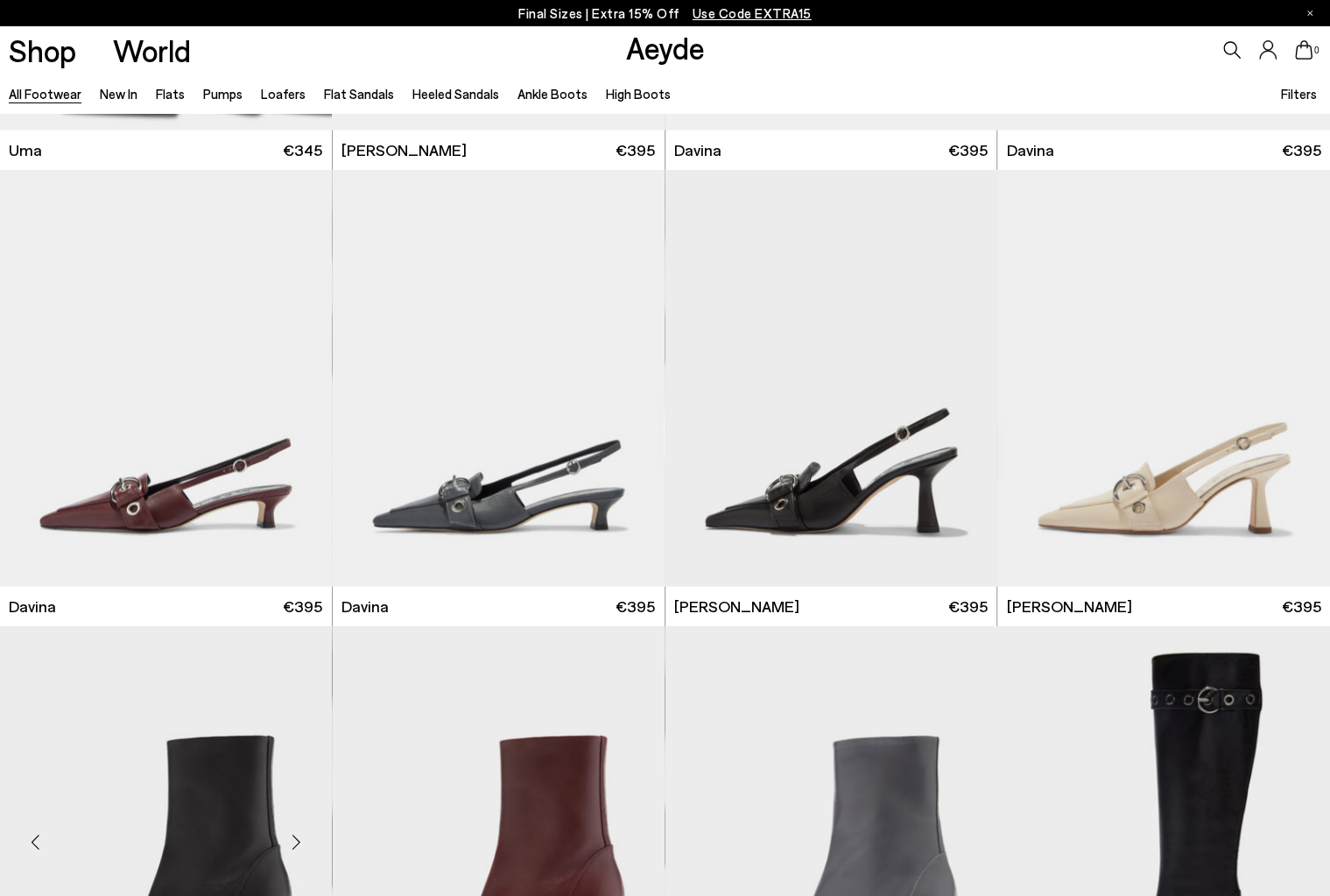
scroll to position [10860, 0]
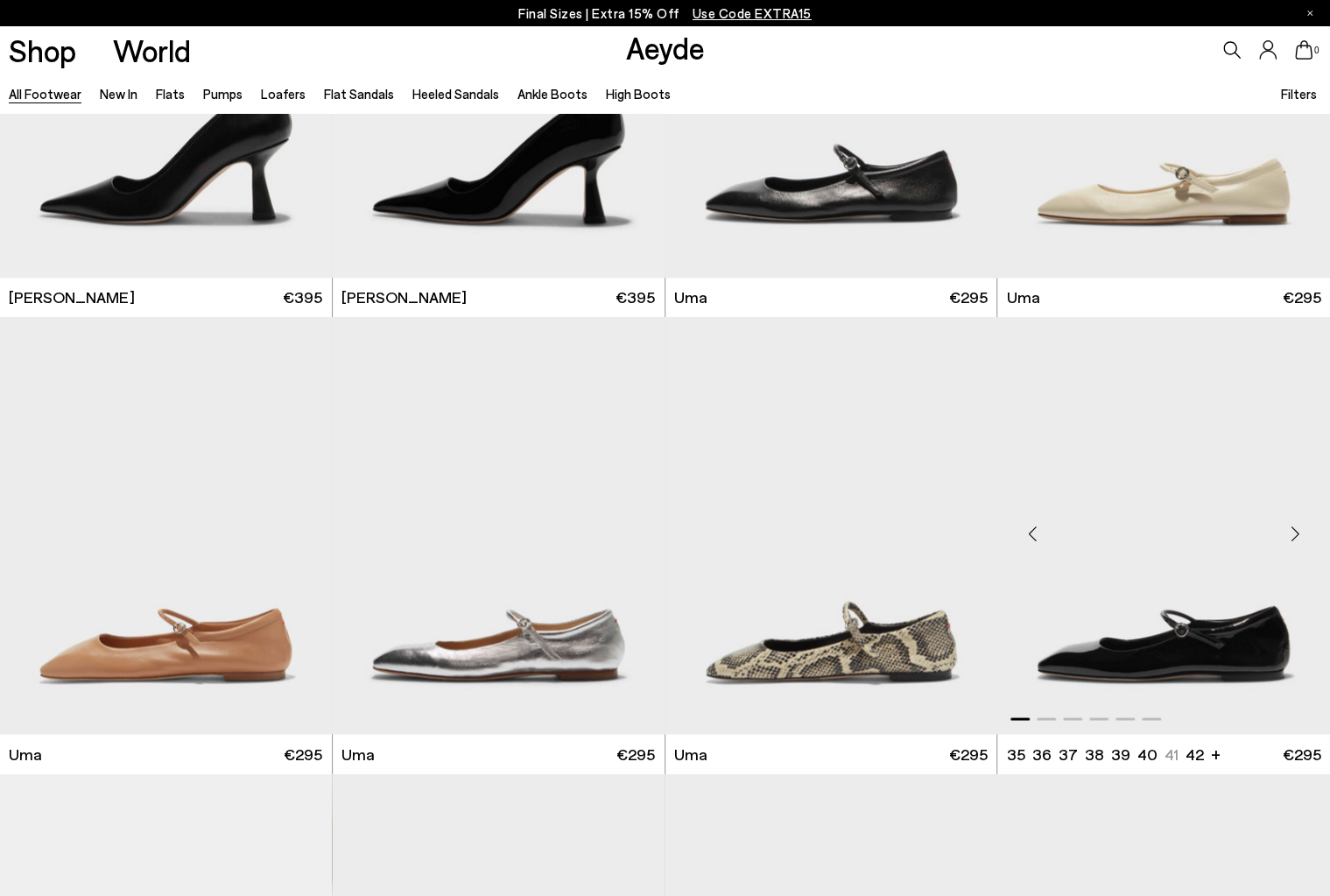
scroll to position [13749, 0]
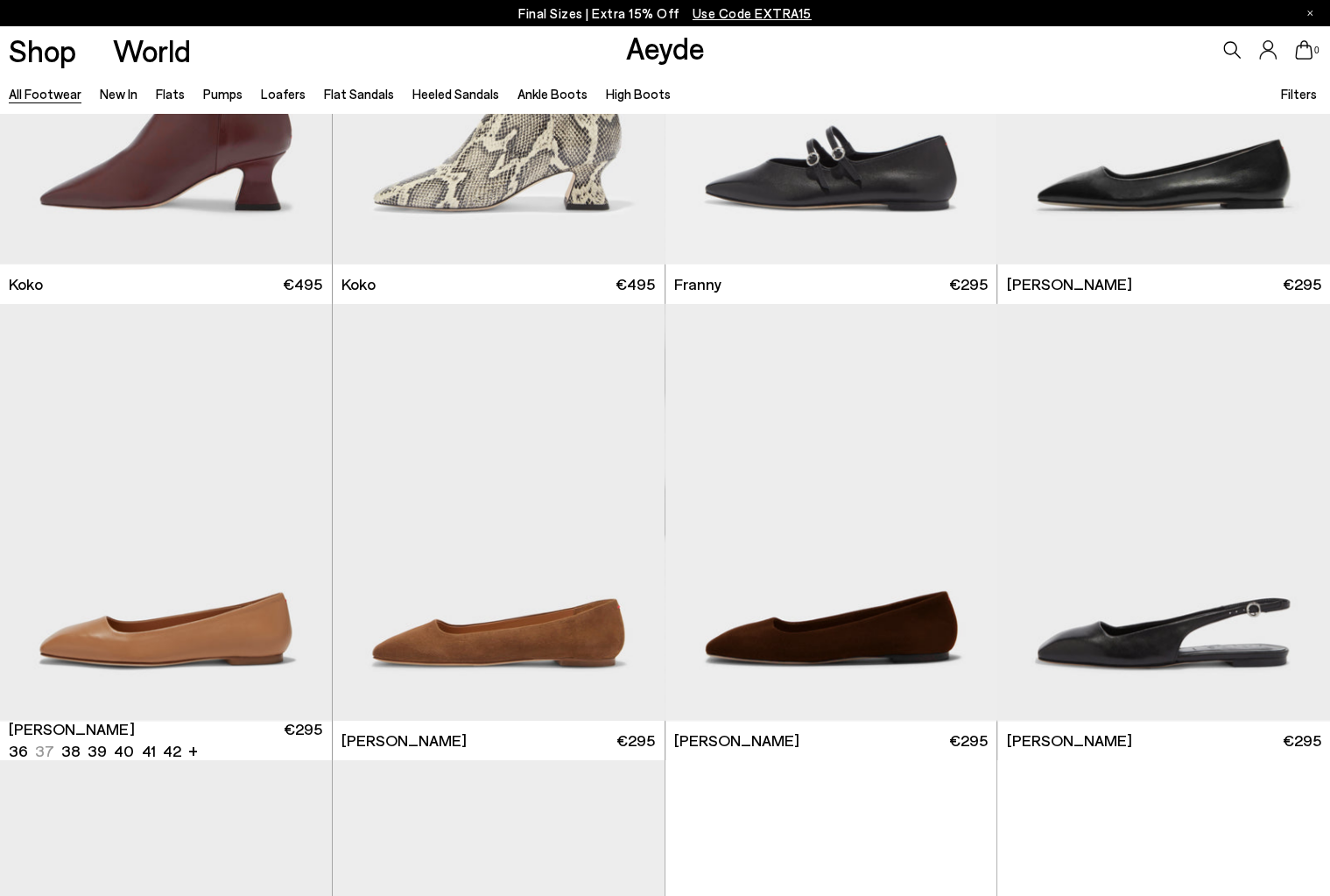
scroll to position [15850, 0]
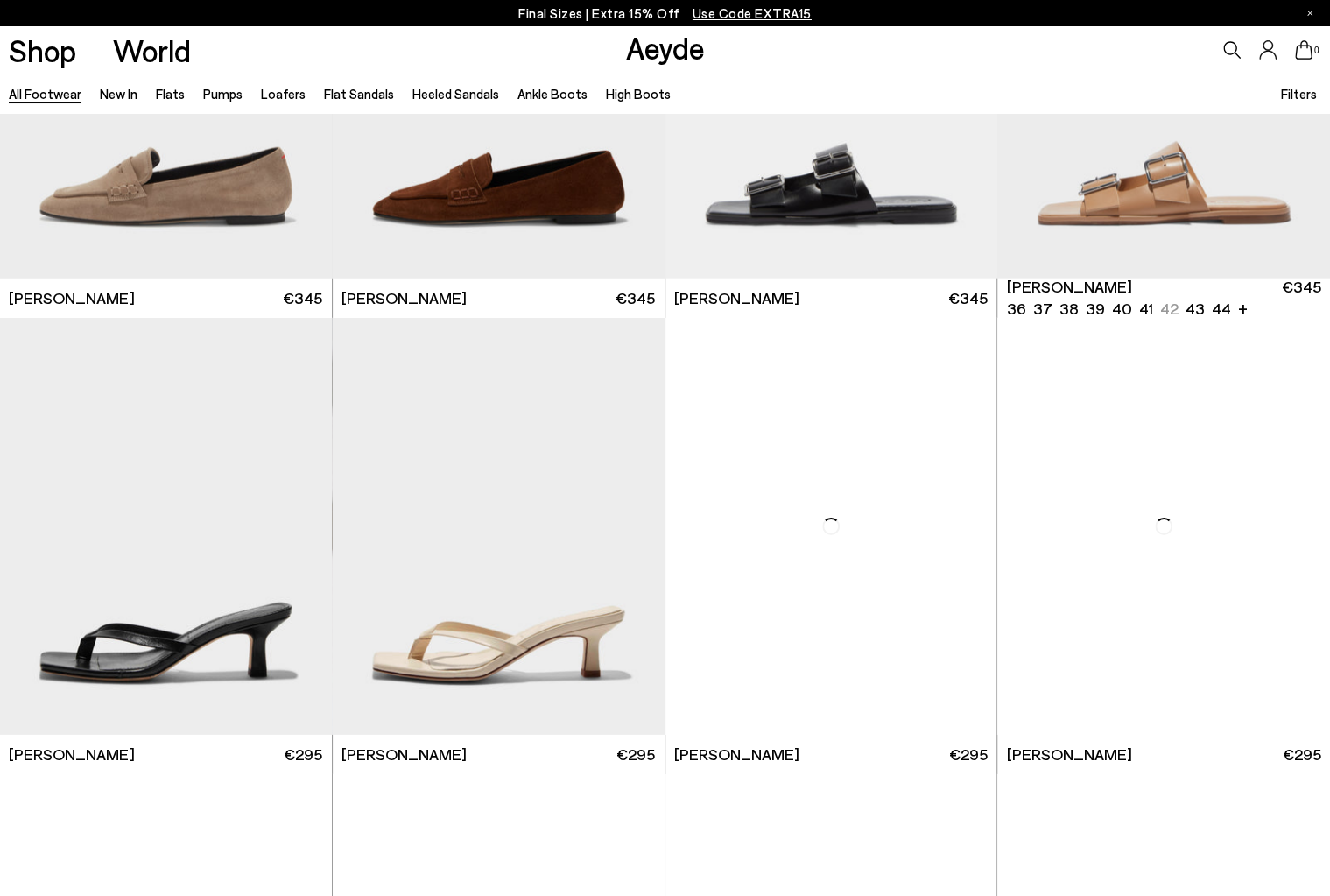
scroll to position [18915, 0]
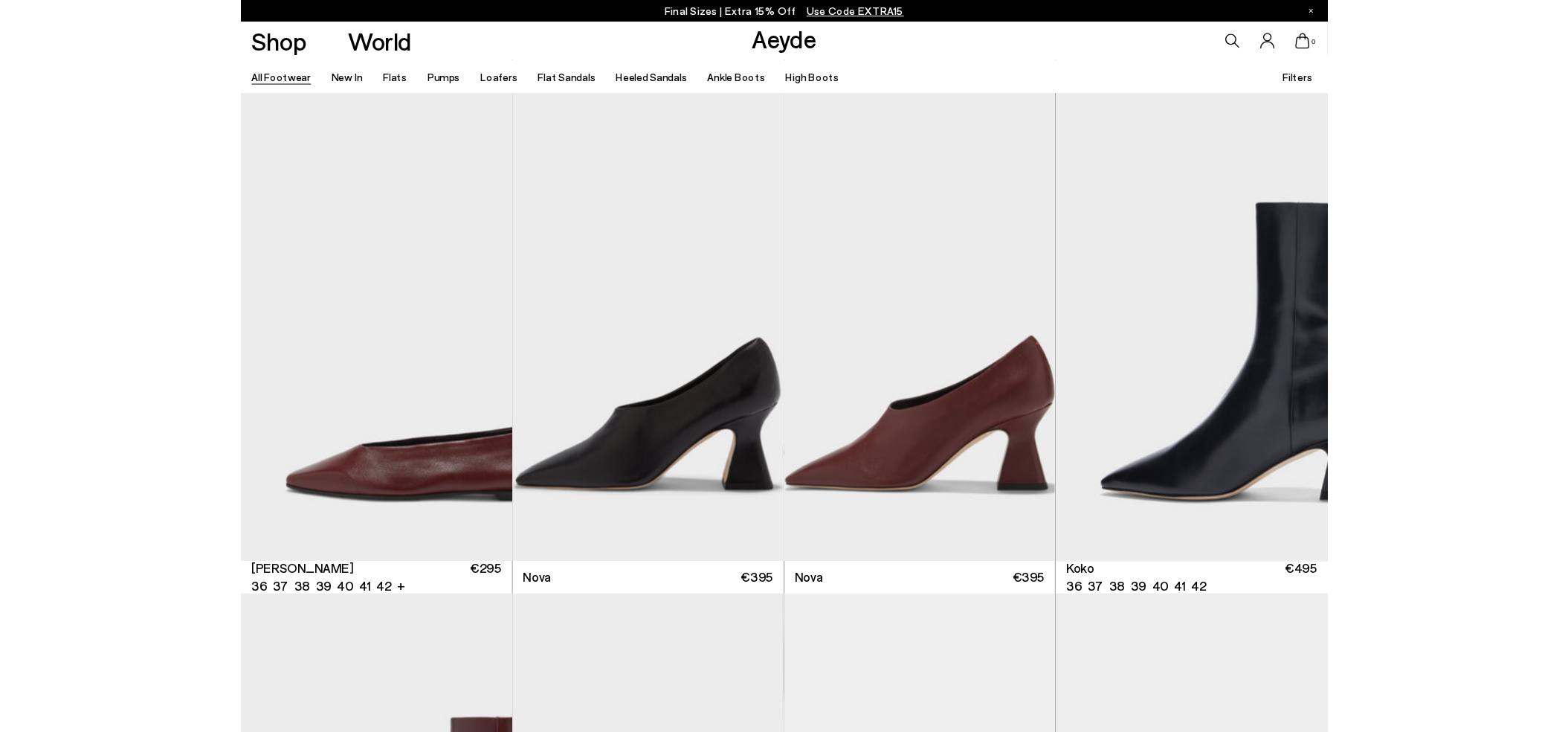
scroll to position [19885, 0]
